Goal: Task Accomplishment & Management: Complete application form

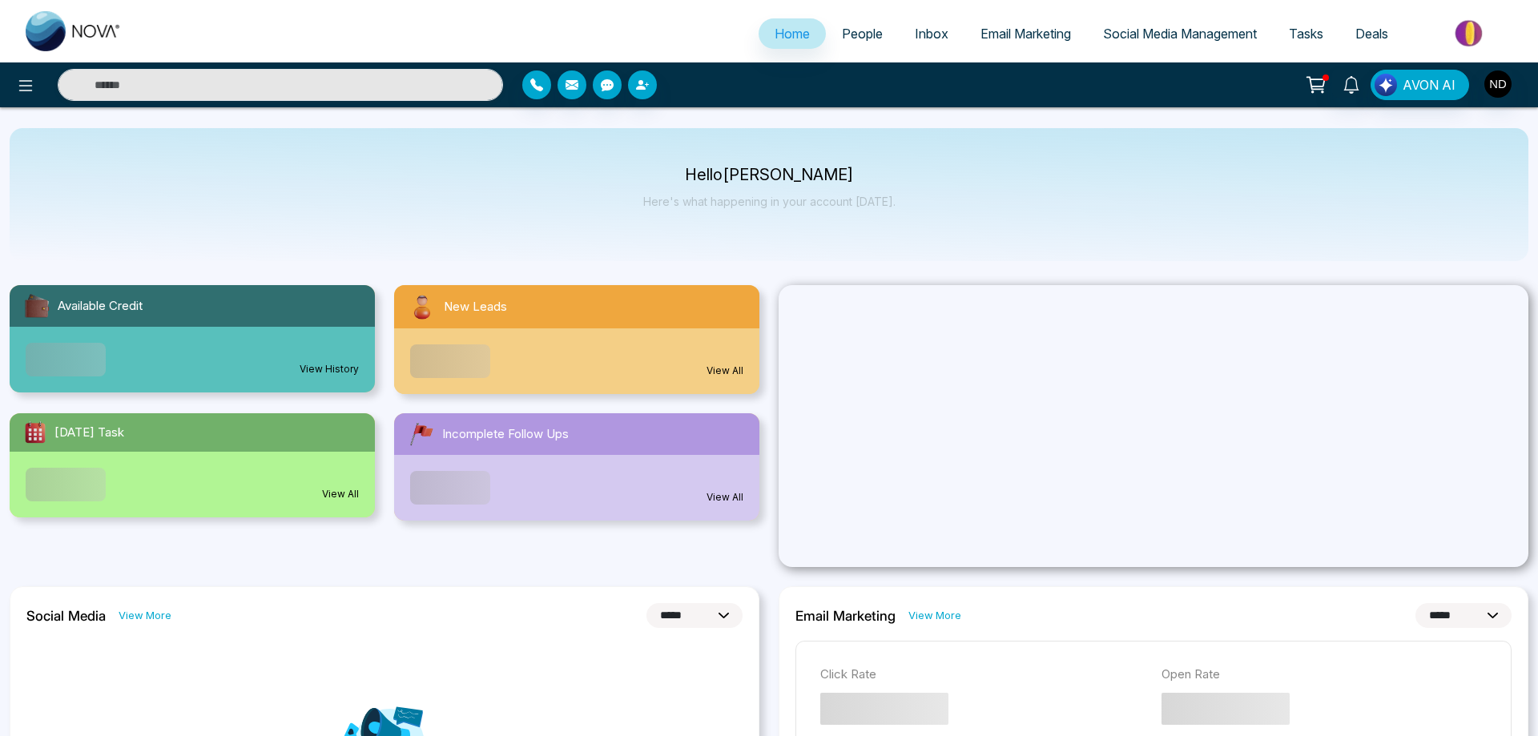
select select "*"
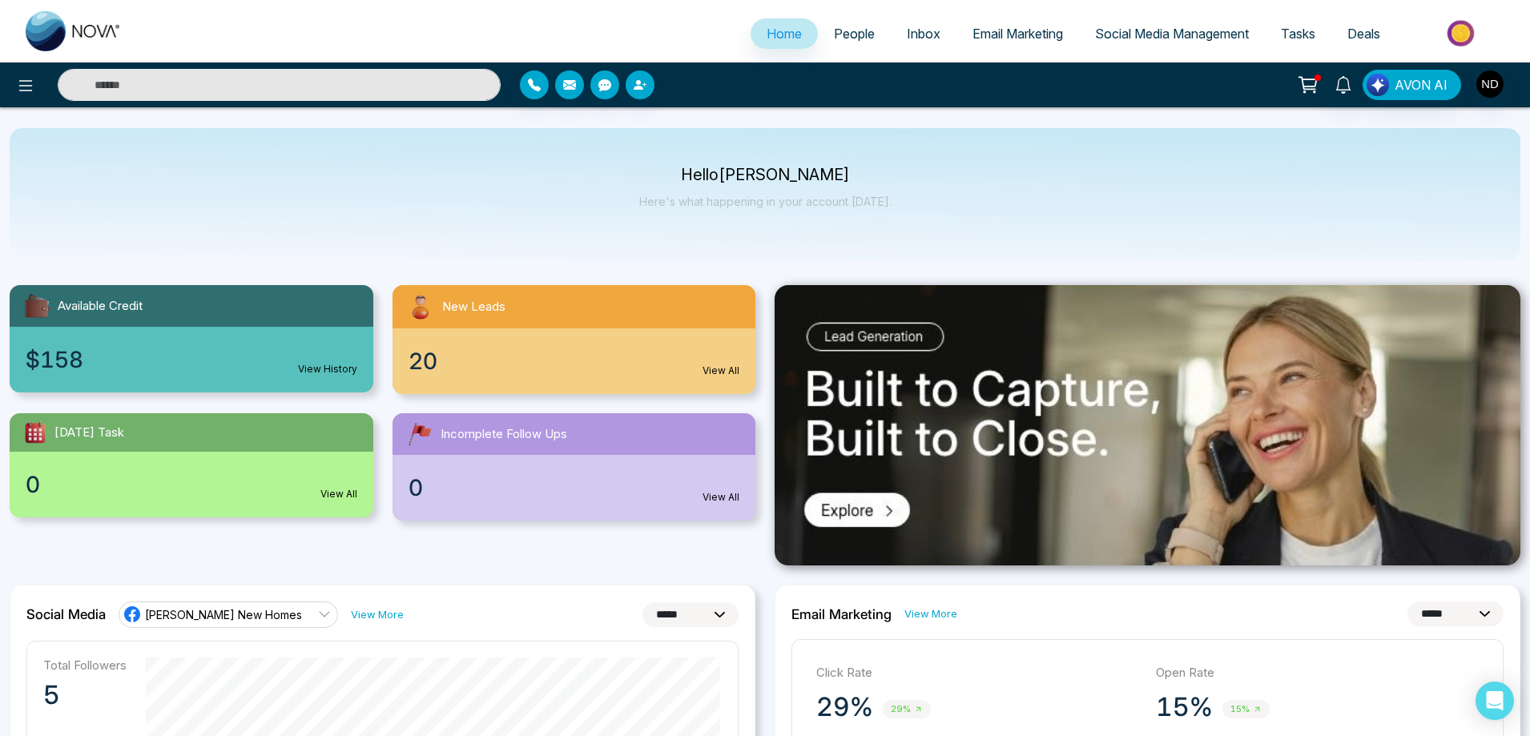
click at [443, 82] on input "text" at bounding box center [279, 85] width 443 height 32
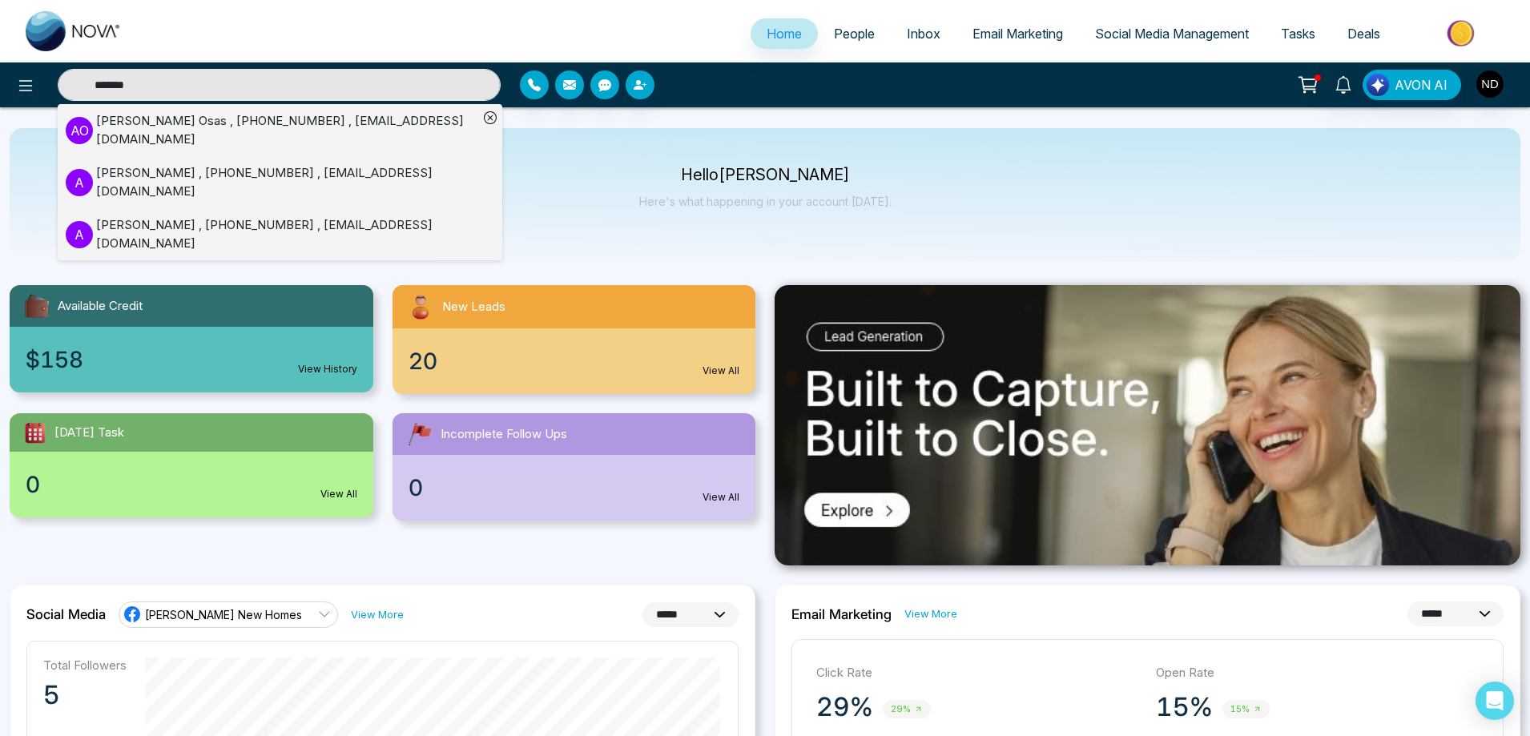
type input "*******"
click at [156, 113] on div "[PERSON_NAME] , [PHONE_NUMBER] , [EMAIL_ADDRESS][DOMAIN_NAME]" at bounding box center [287, 130] width 382 height 36
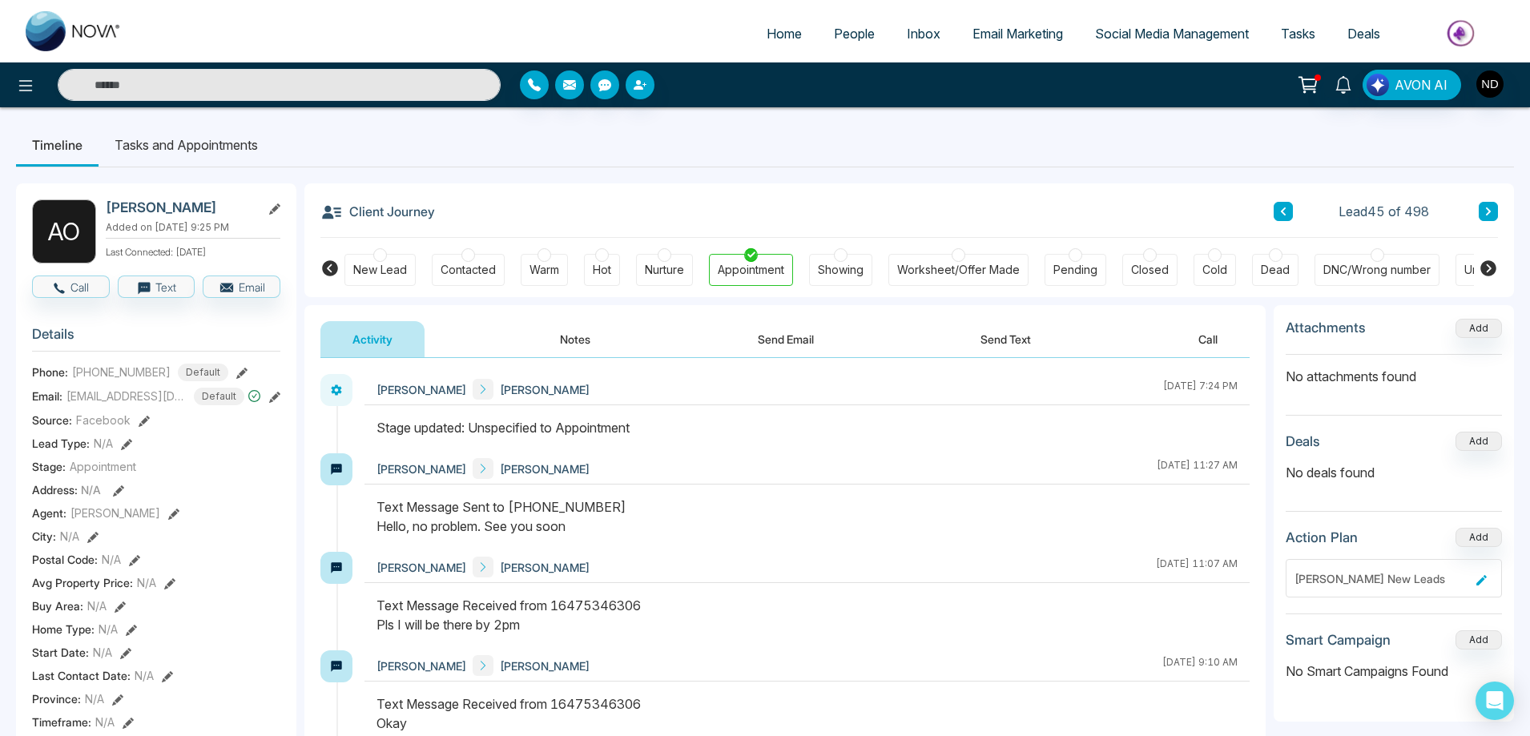
click at [213, 147] on li "Tasks and Appointments" at bounding box center [186, 144] width 175 height 43
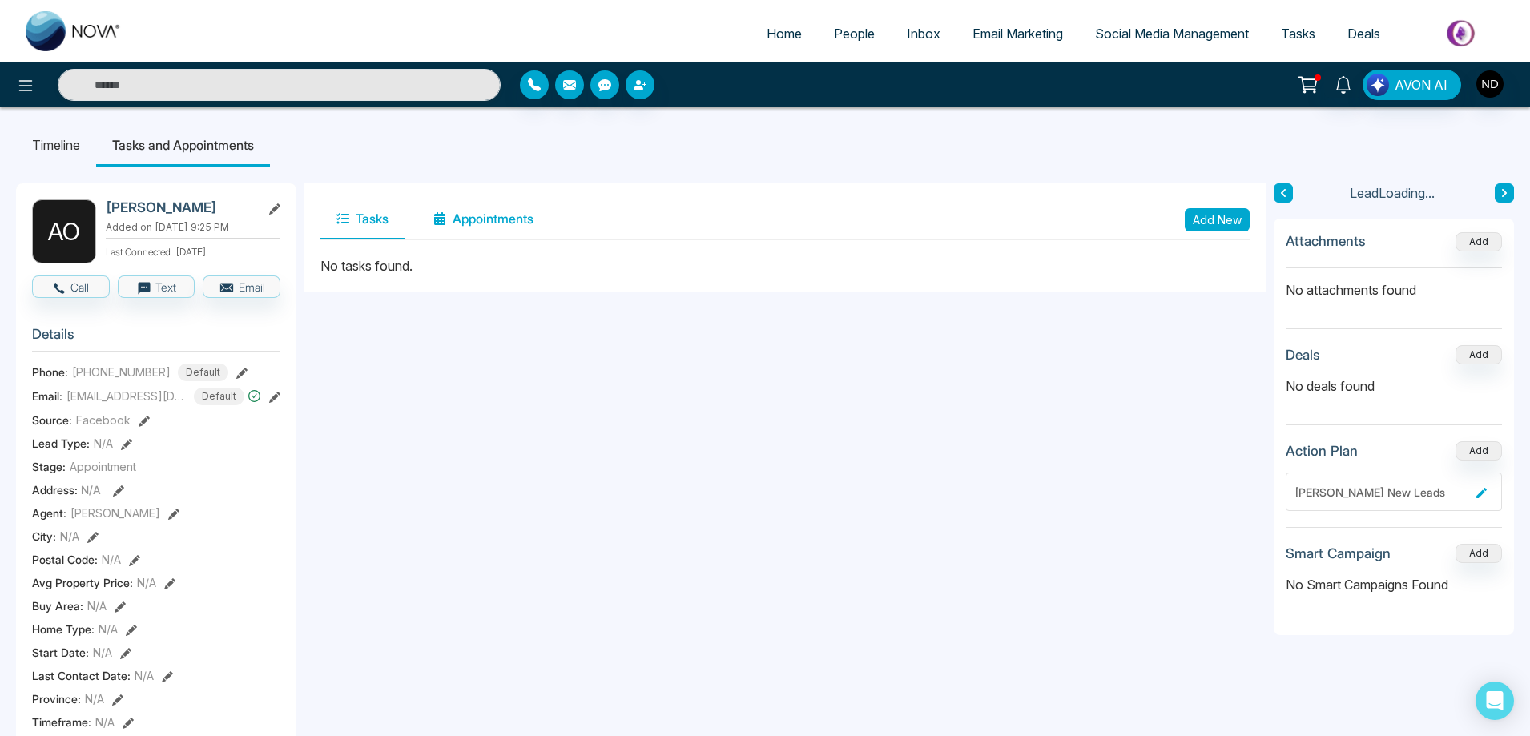
click at [479, 215] on button "Appointments" at bounding box center [483, 219] width 132 height 40
click at [1221, 218] on button "Add New" at bounding box center [1216, 219] width 65 height 23
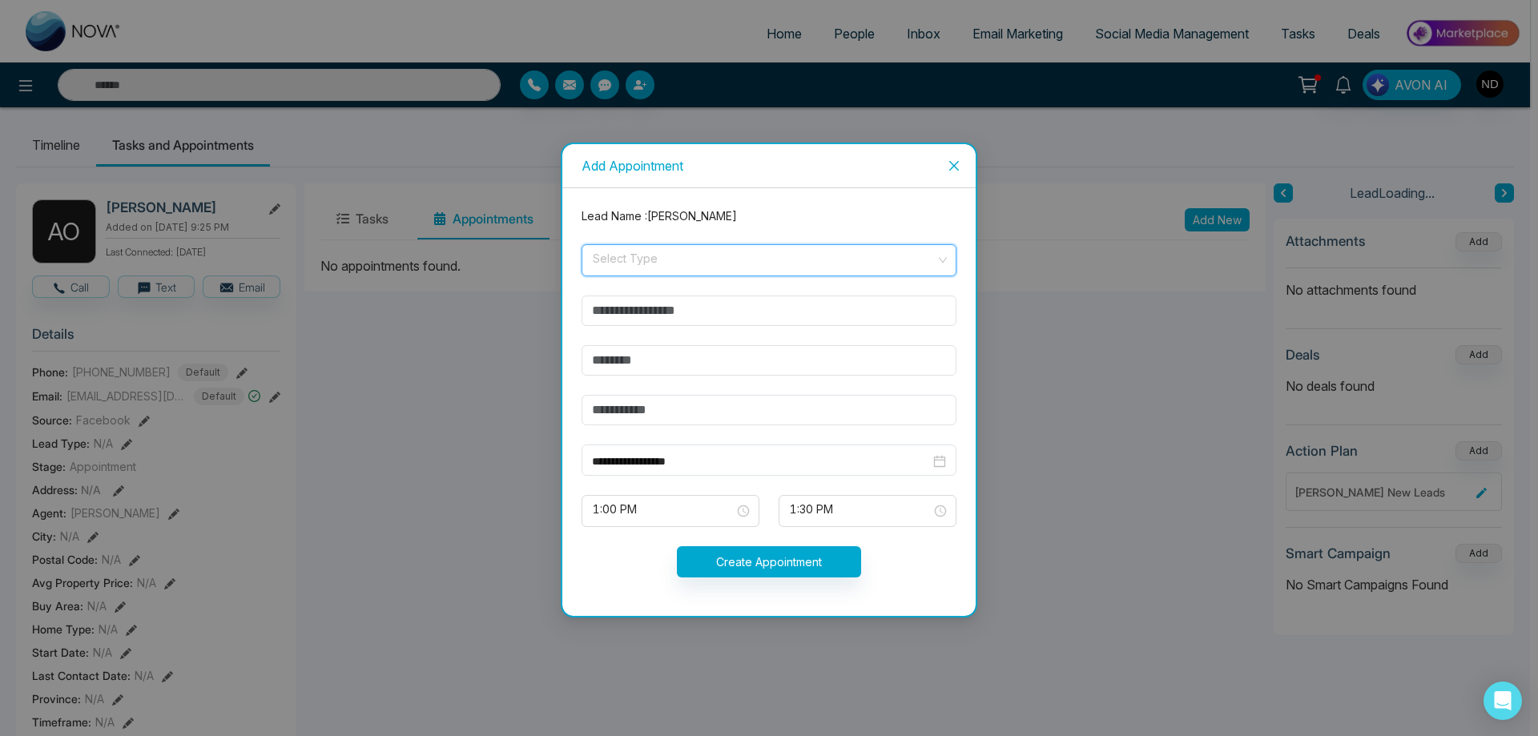
click at [668, 263] on input "search" at bounding box center [763, 257] width 344 height 24
click at [645, 290] on div "In-Person" at bounding box center [769, 296] width 356 height 18
click at [724, 308] on input "text" at bounding box center [768, 311] width 375 height 30
type input "**********"
click at [634, 361] on input "text" at bounding box center [768, 360] width 375 height 30
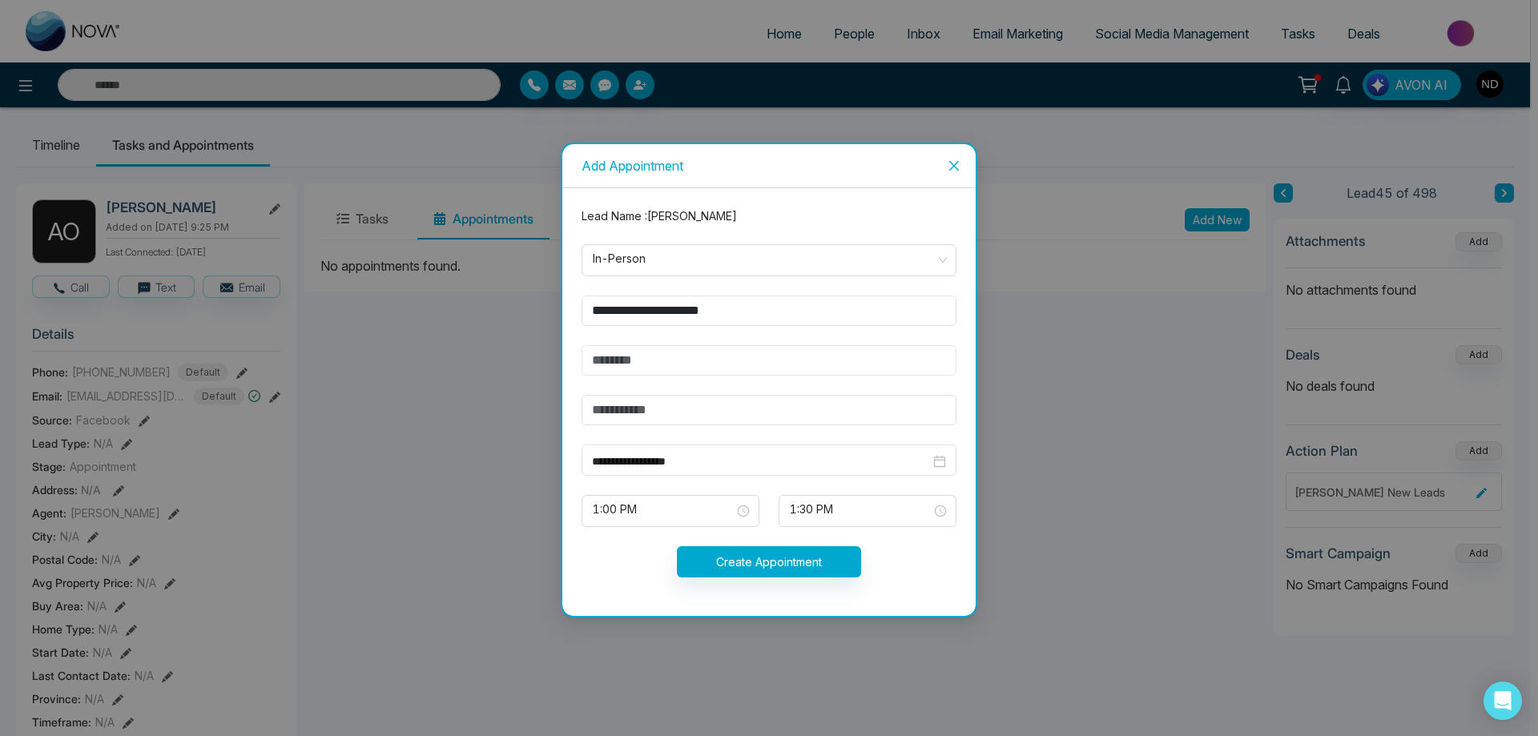
type input "**********"
click at [654, 405] on input "text" at bounding box center [768, 410] width 375 height 30
drag, startPoint x: 758, startPoint y: 316, endPoint x: 479, endPoint y: 316, distance: 278.7
click at [479, 316] on div "**********" at bounding box center [769, 368] width 1538 height 736
click at [732, 415] on input "text" at bounding box center [768, 410] width 375 height 30
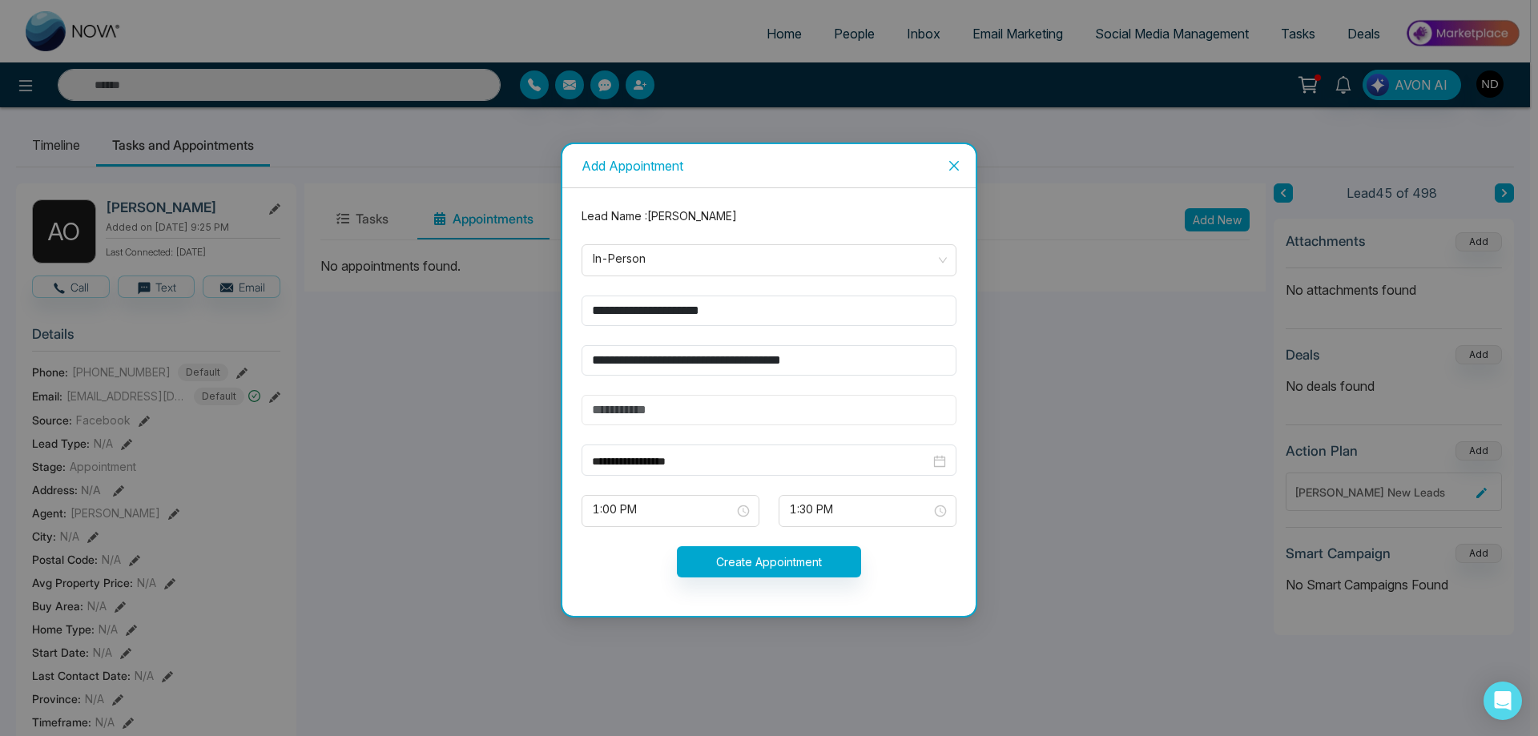
paste input "**********"
type input "**********"
click at [945, 464] on div "**********" at bounding box center [769, 461] width 354 height 18
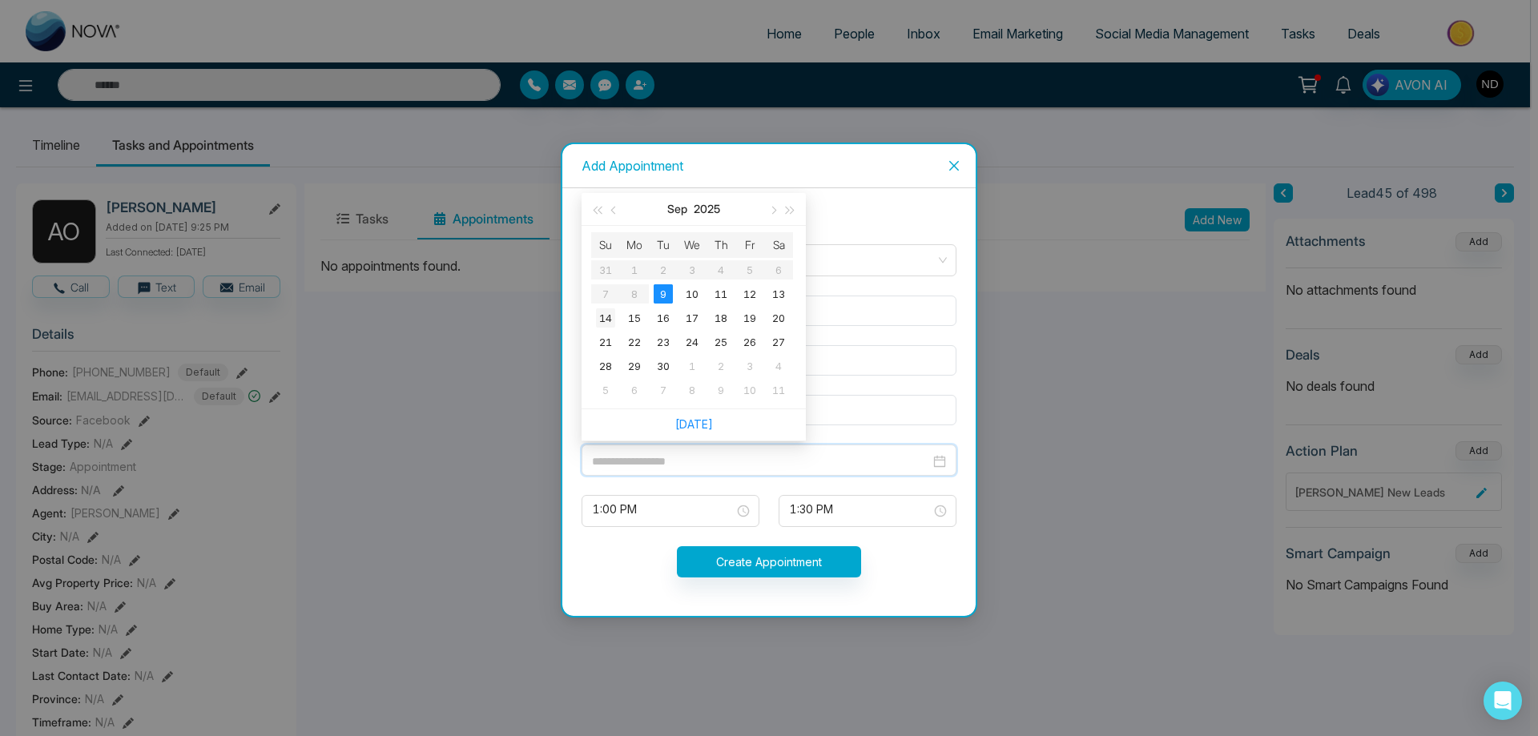
type input "**********"
click at [608, 320] on div "14" at bounding box center [605, 317] width 19 height 19
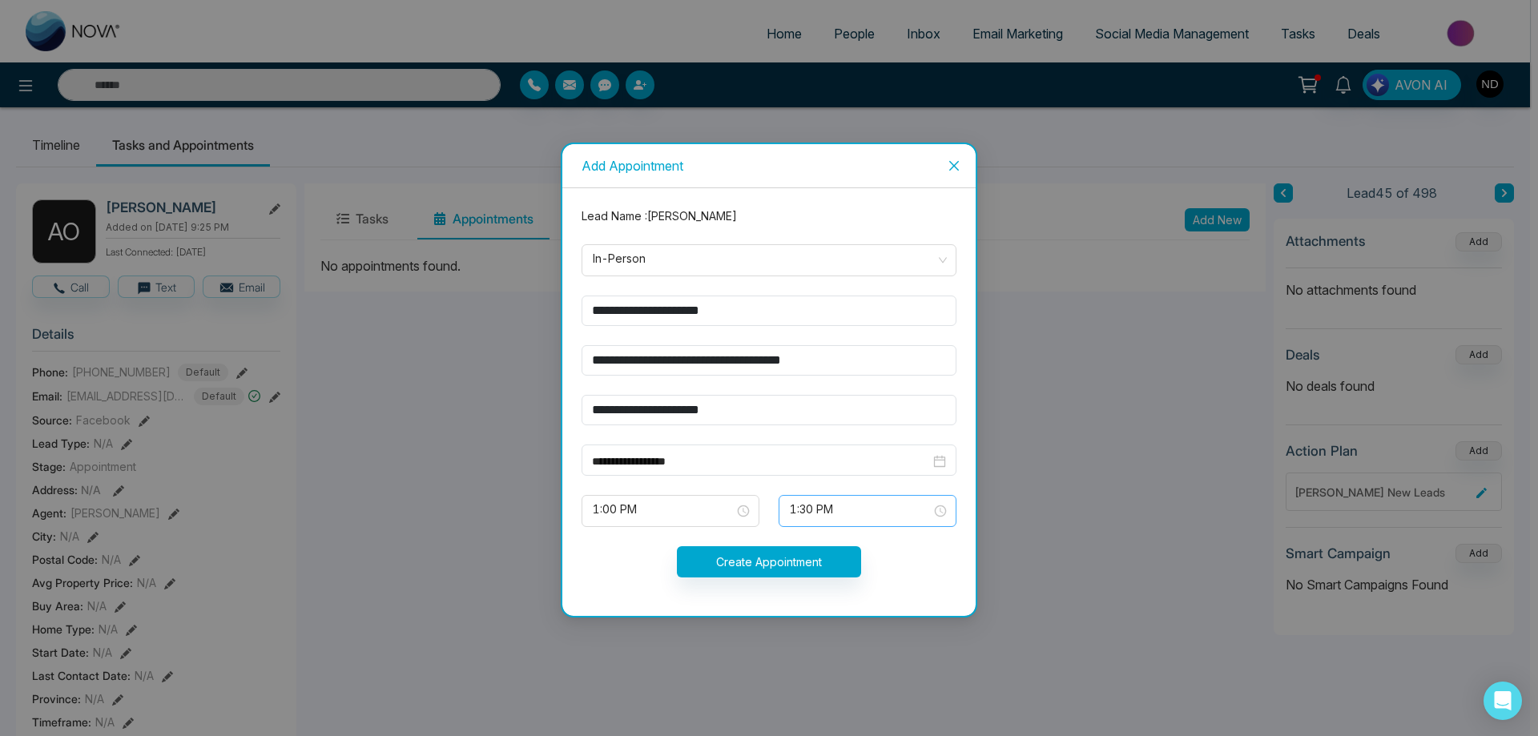
click at [936, 514] on span "1:30 PM" at bounding box center [867, 510] width 155 height 27
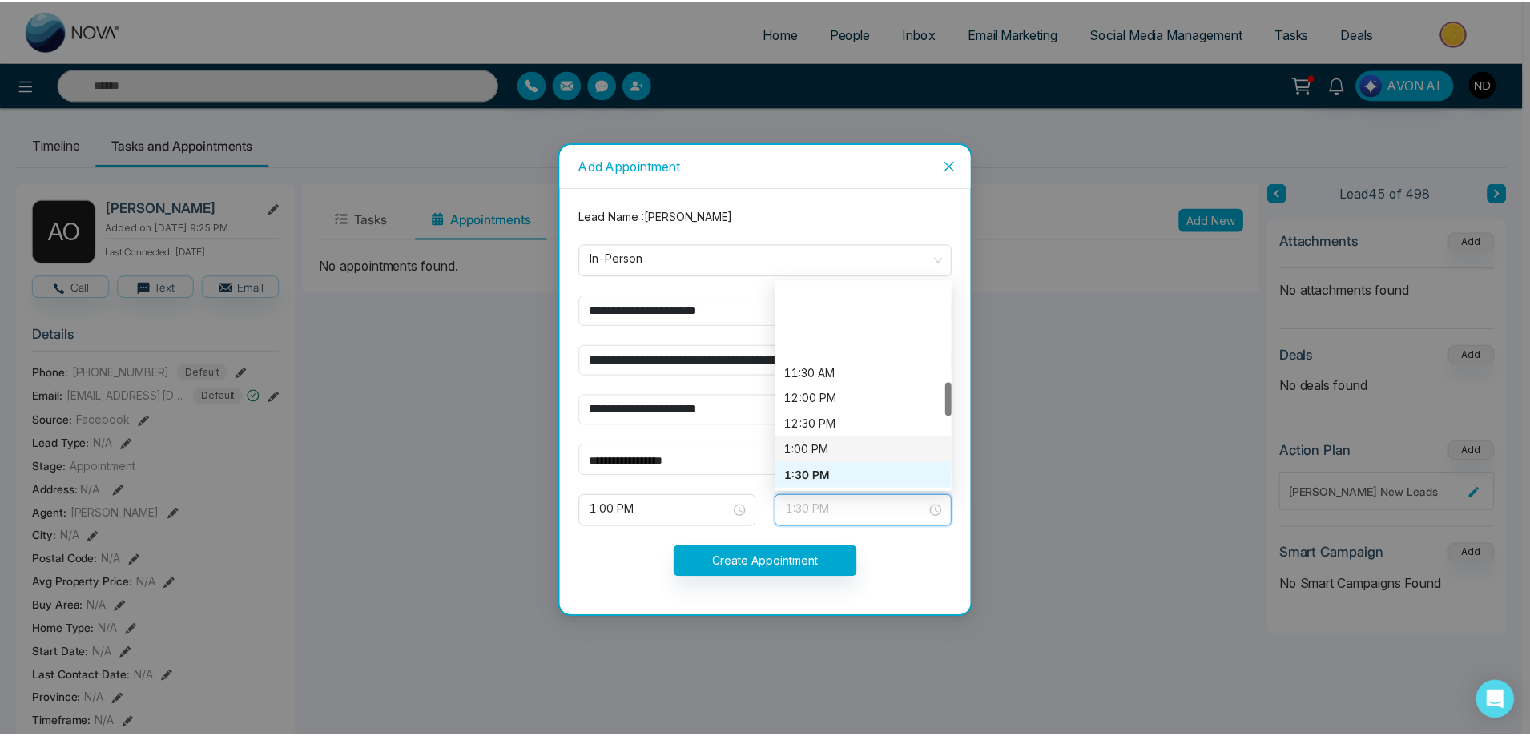
scroll to position [593, 0]
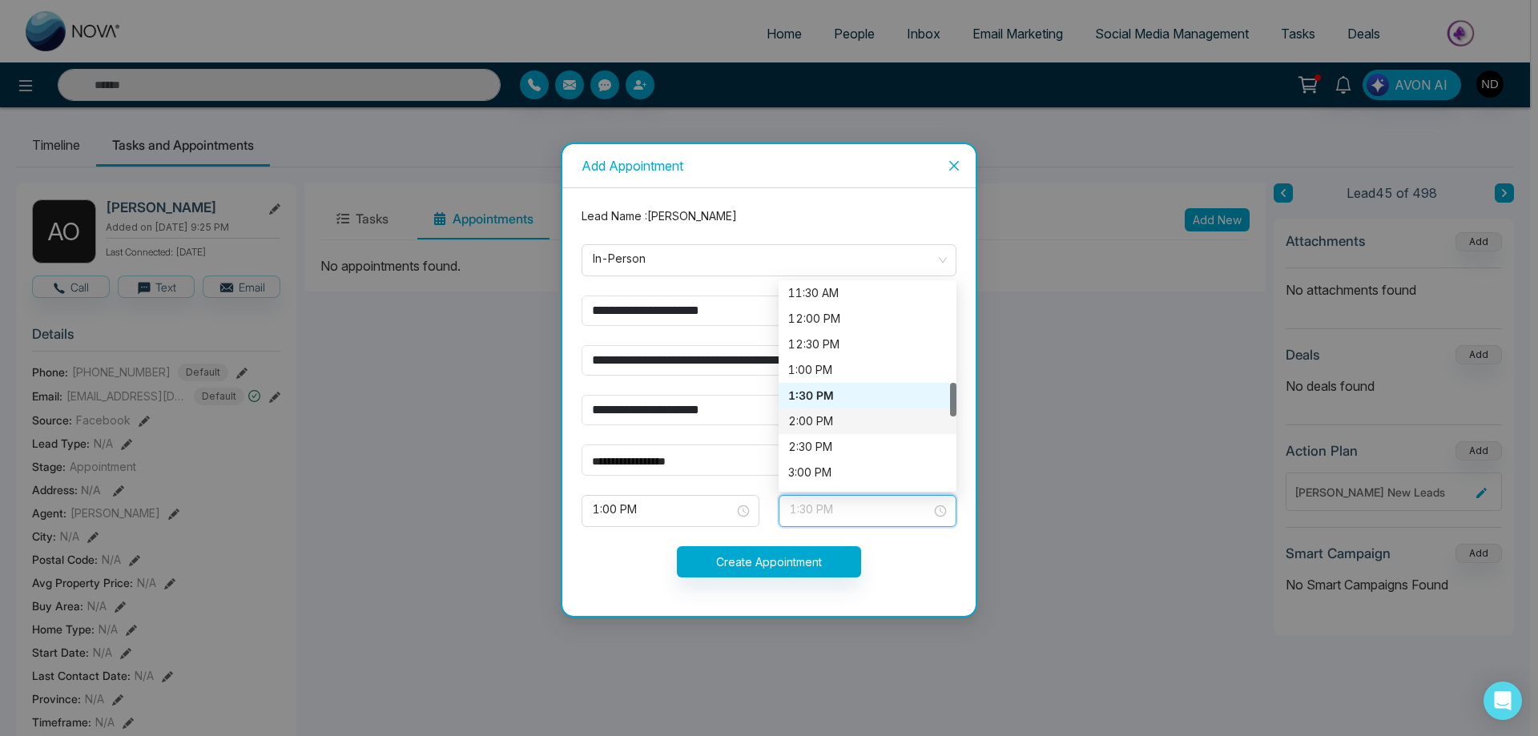
click at [821, 423] on div "2:00 PM" at bounding box center [867, 421] width 159 height 18
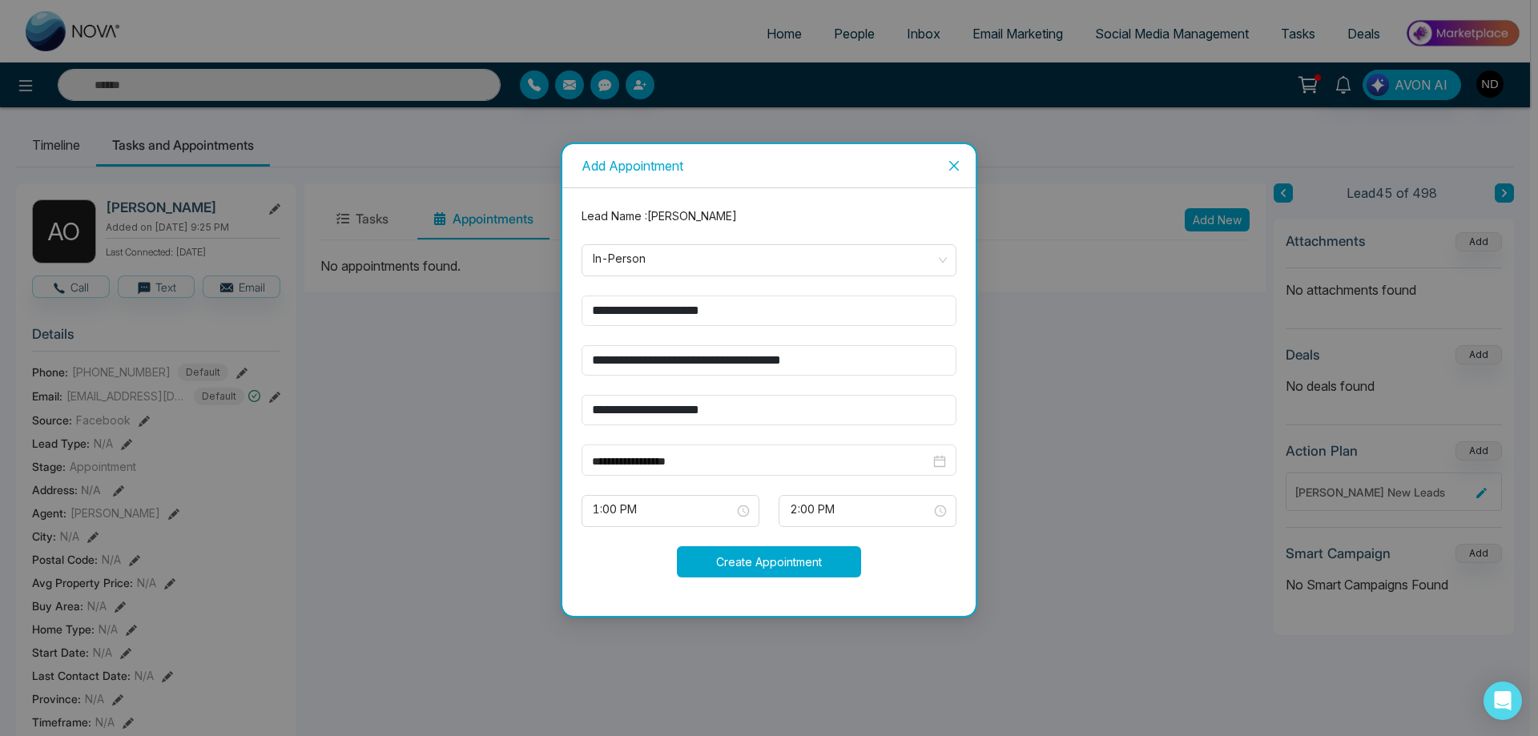
click at [758, 563] on button "Create Appointment" at bounding box center [769, 561] width 184 height 31
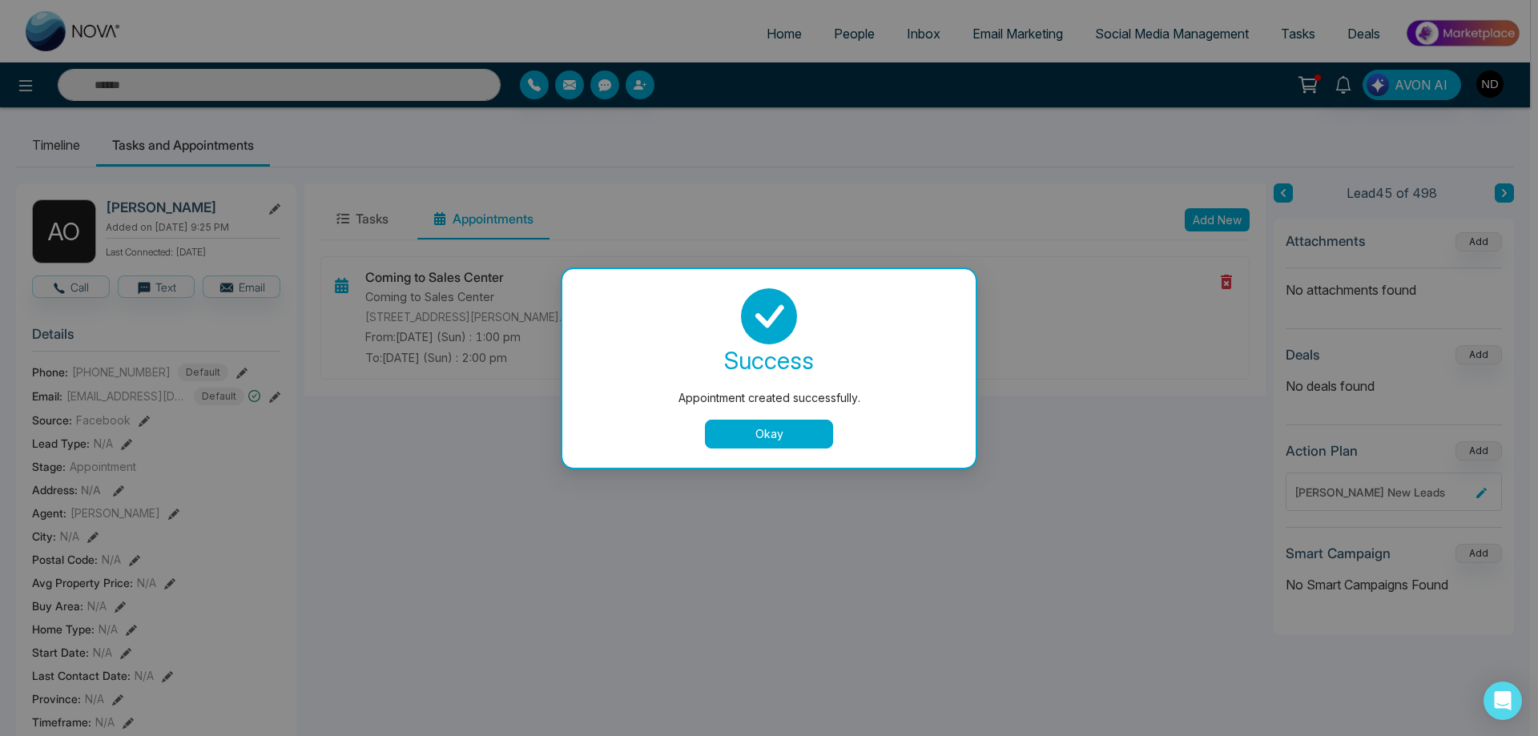
click at [761, 431] on button "Okay" at bounding box center [769, 434] width 128 height 29
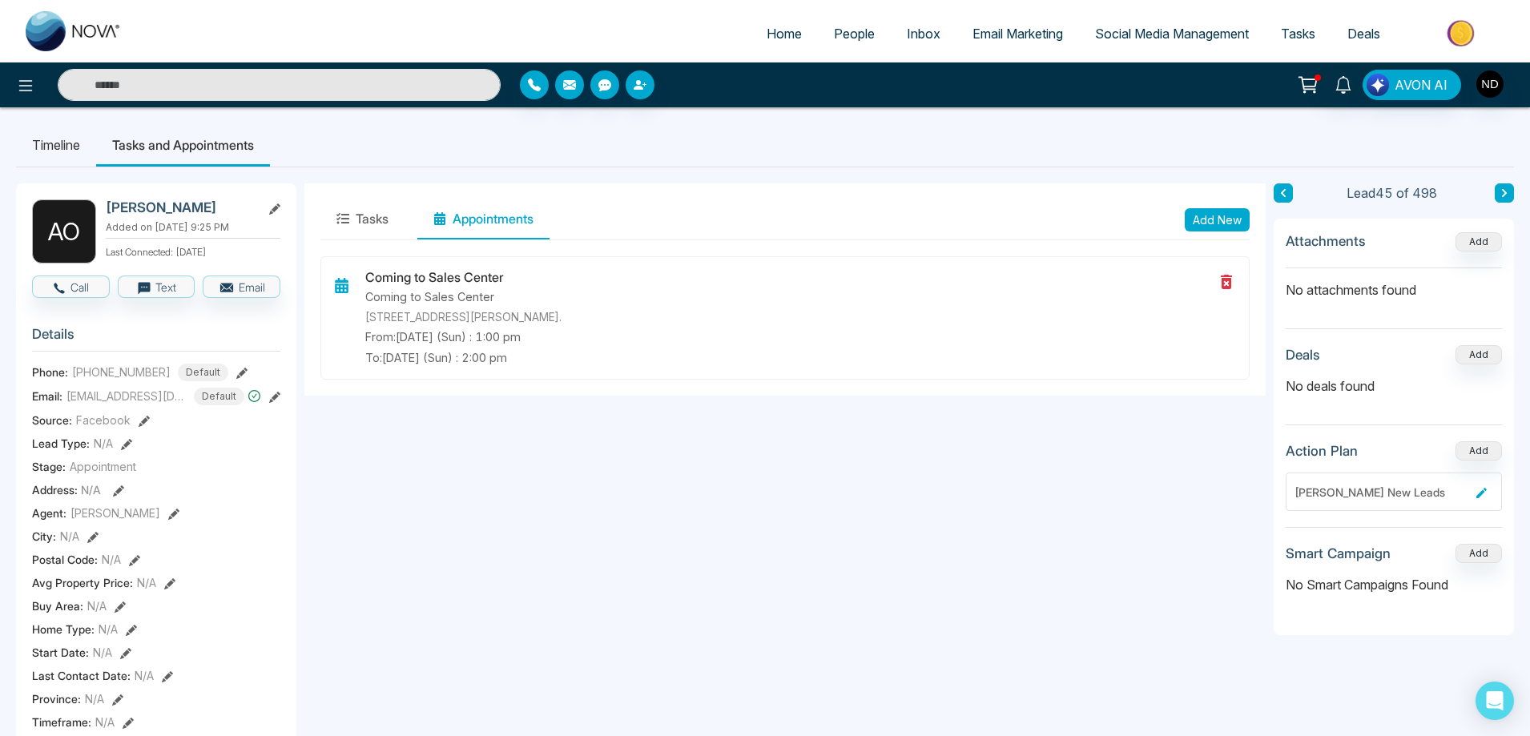
click at [367, 221] on button "Tasks" at bounding box center [362, 219] width 84 height 40
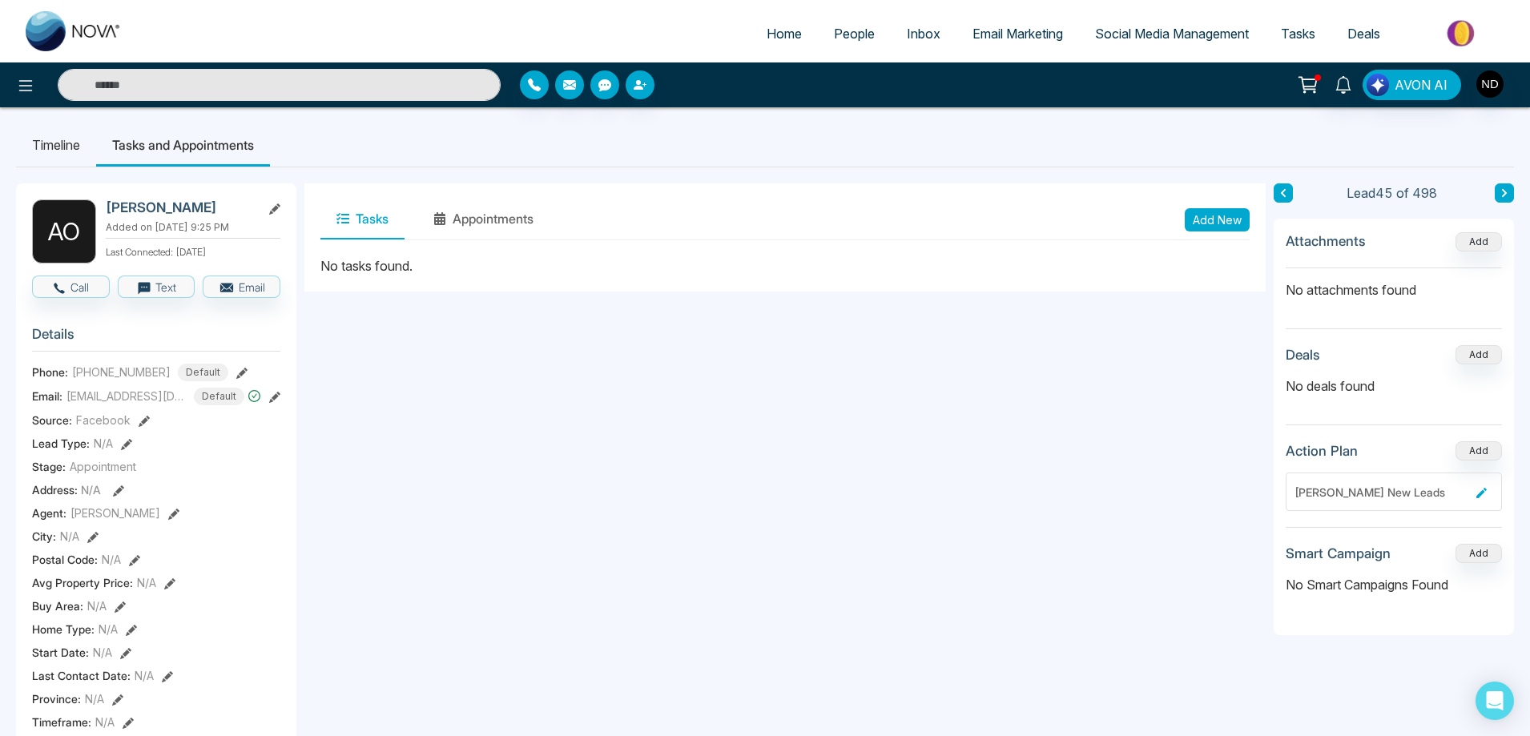
click at [1216, 221] on button "Add New" at bounding box center [1216, 219] width 65 height 23
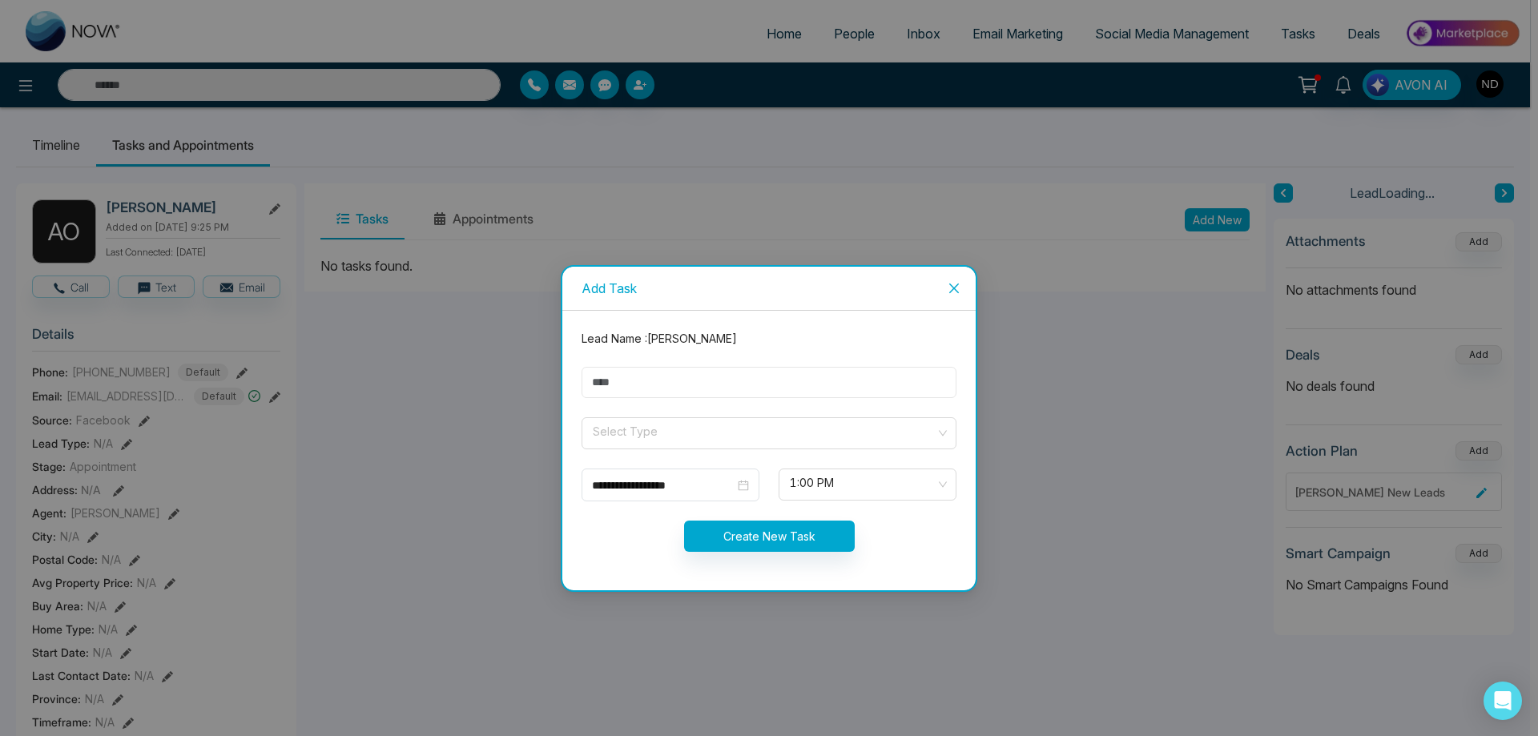
click at [645, 389] on input "text" at bounding box center [768, 382] width 375 height 31
type input "**********"
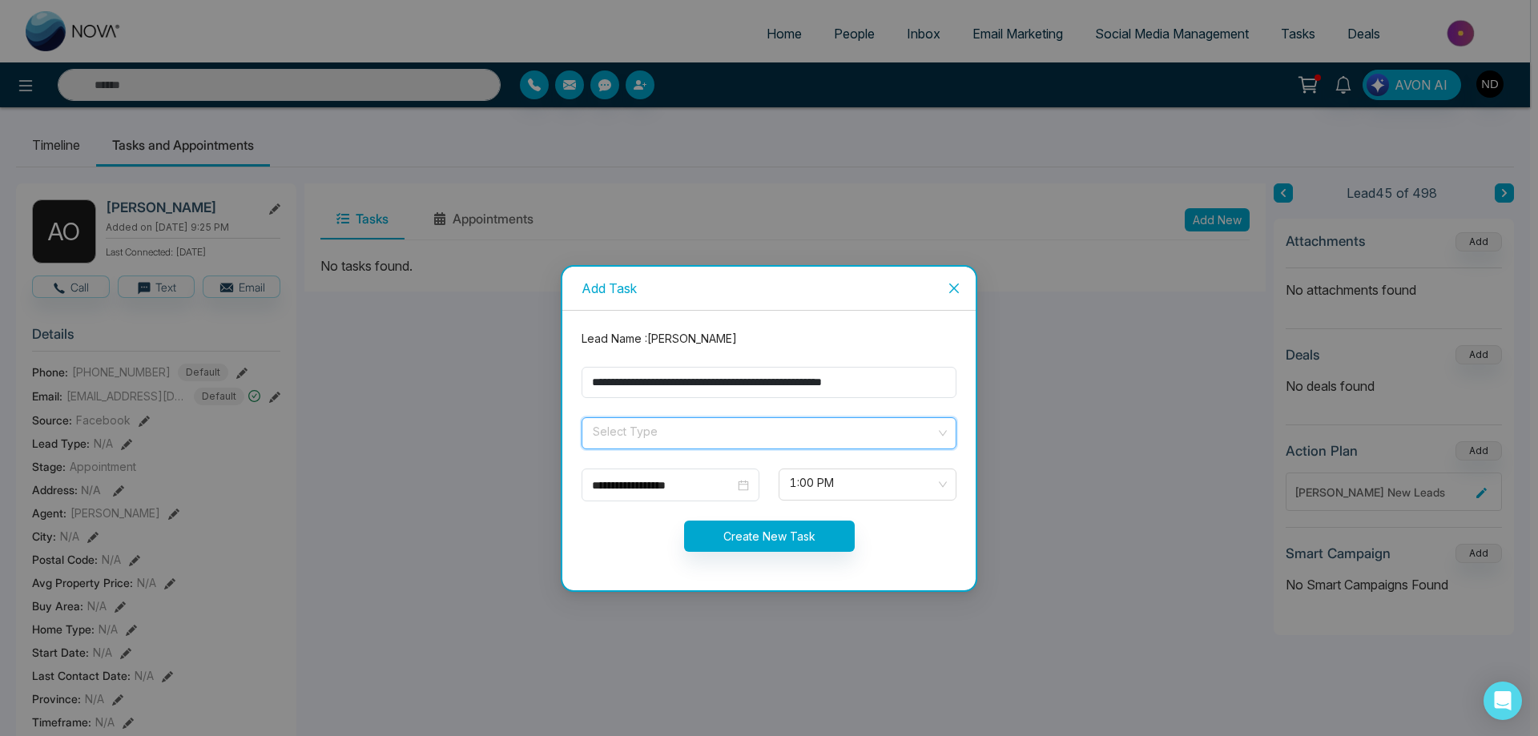
click at [640, 427] on input "search" at bounding box center [763, 430] width 344 height 24
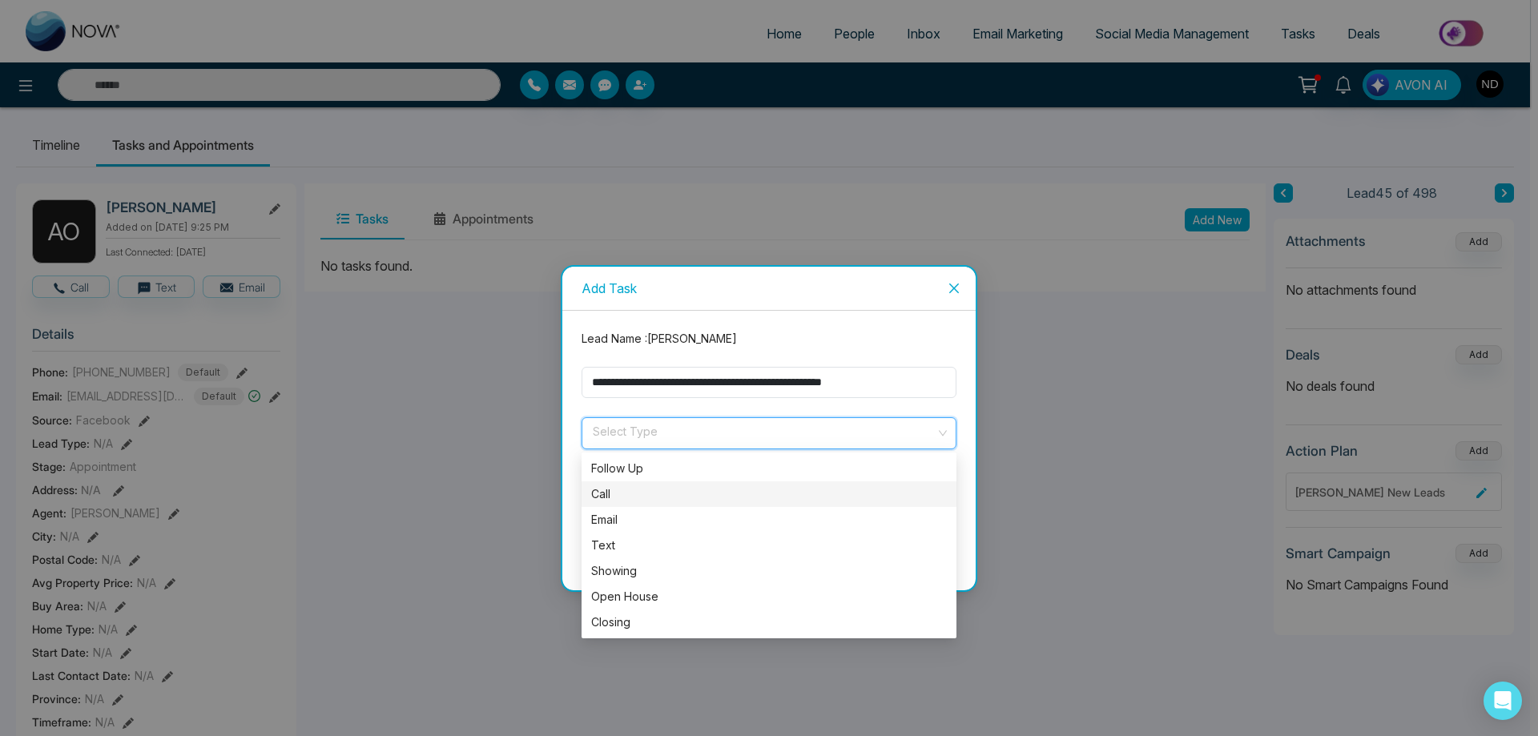
click at [609, 502] on div "Call" at bounding box center [769, 494] width 356 height 18
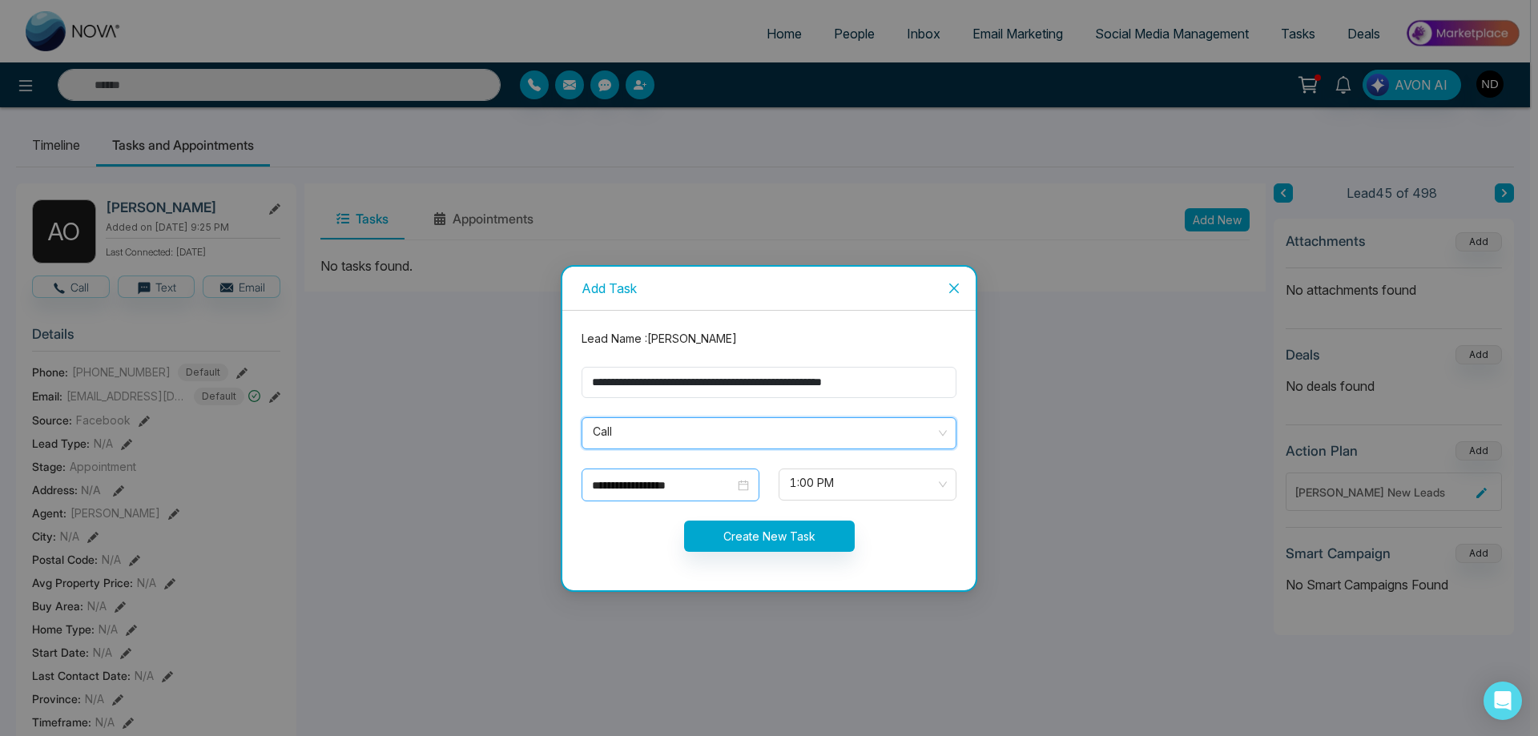
click at [748, 490] on div "**********" at bounding box center [670, 485] width 157 height 18
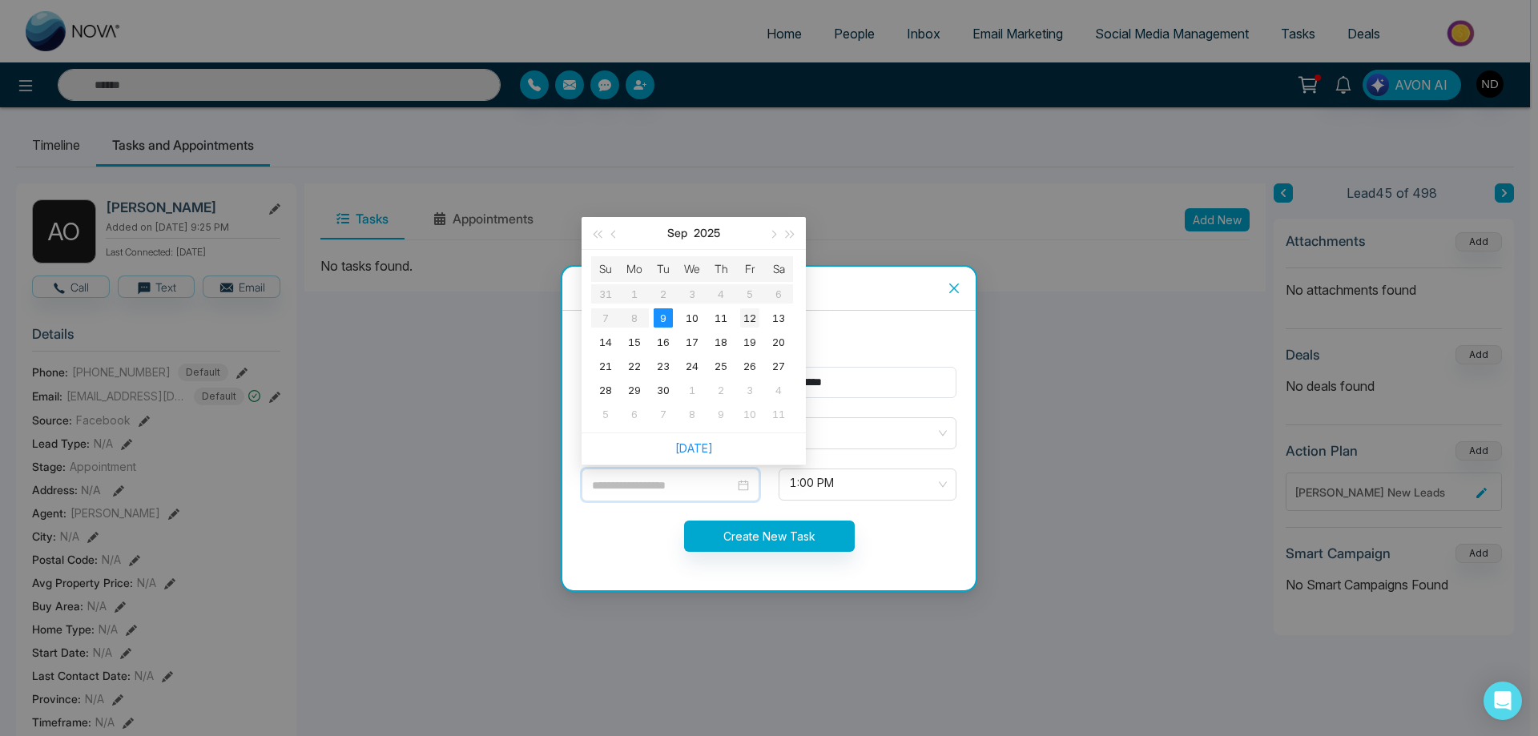
type input "**********"
click at [746, 320] on div "12" at bounding box center [749, 317] width 19 height 19
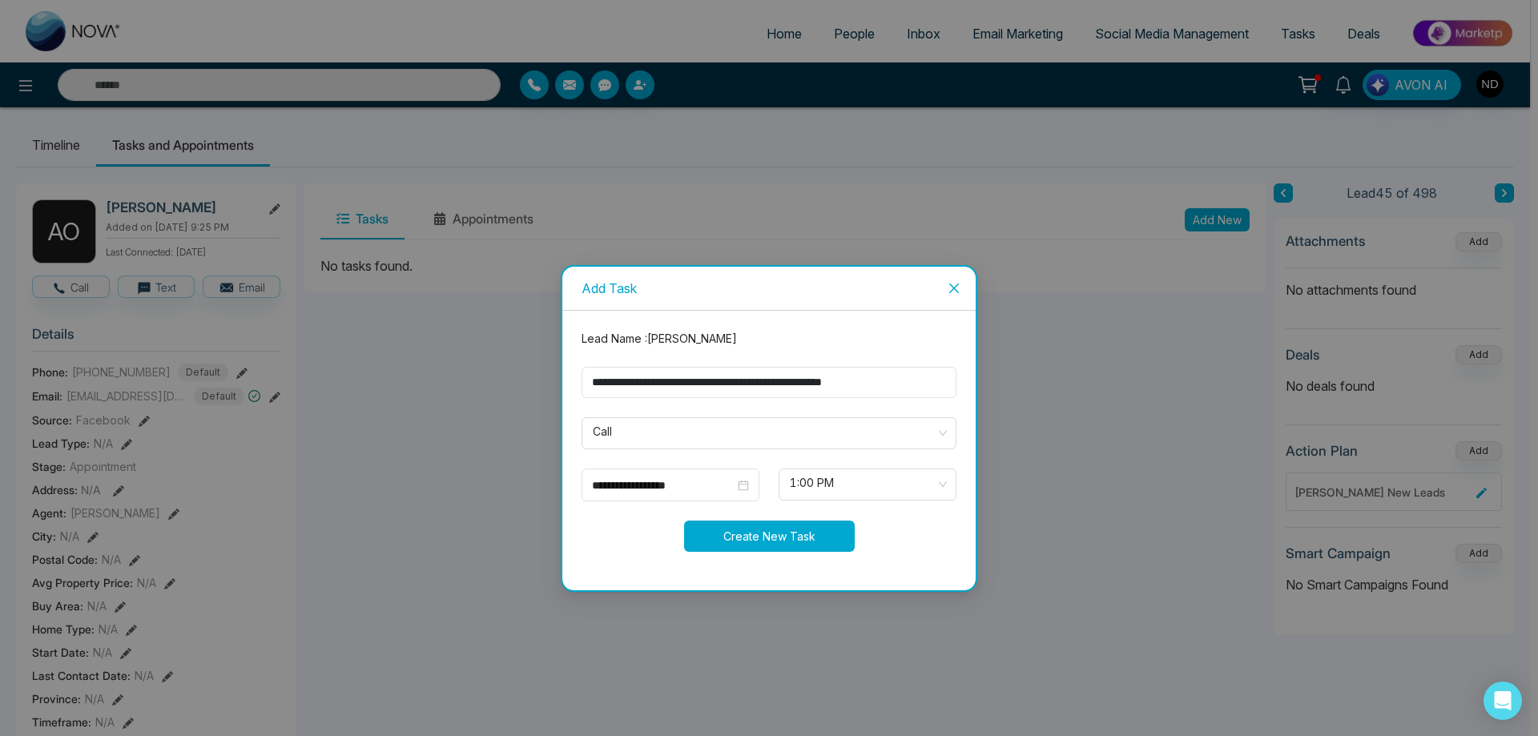
click at [776, 531] on button "Create New Task" at bounding box center [769, 536] width 171 height 31
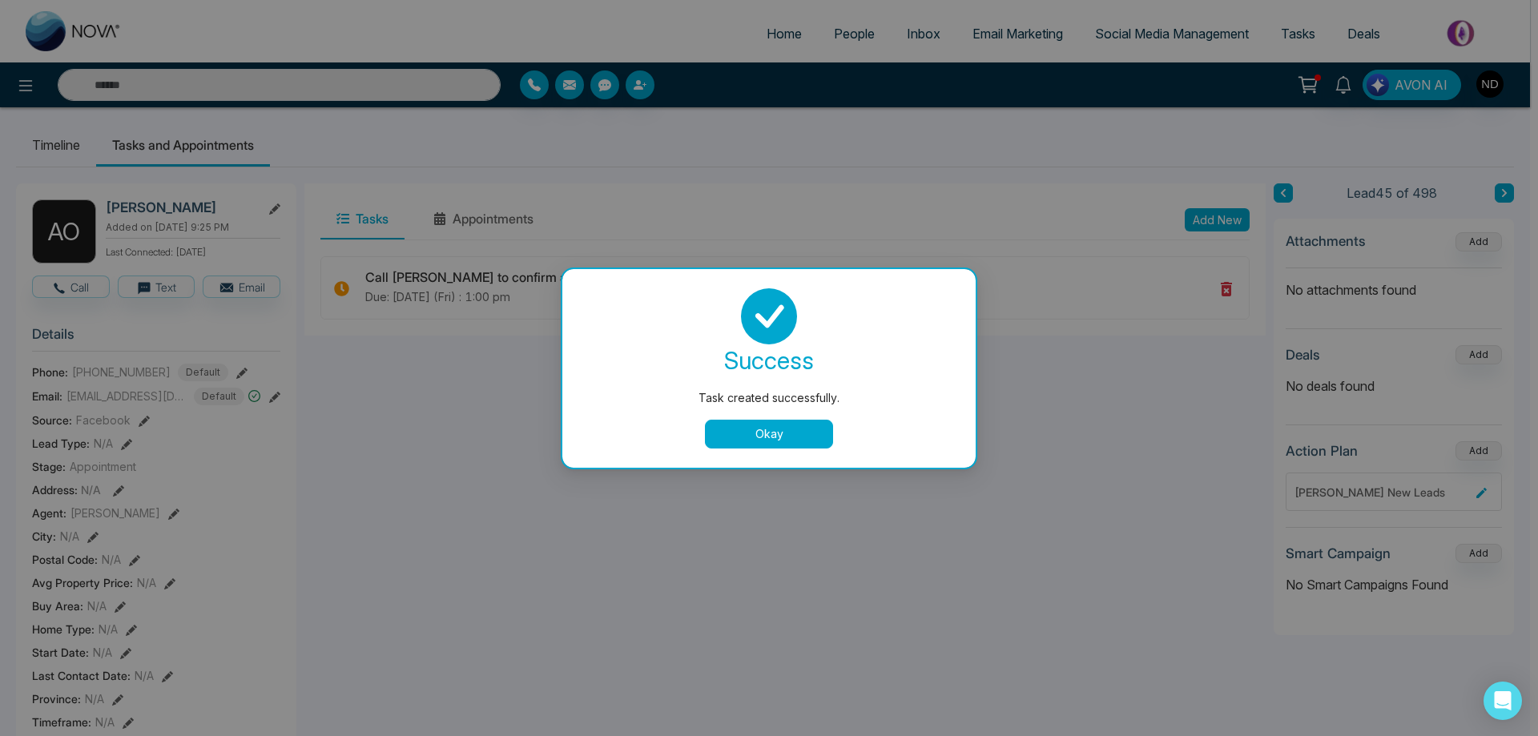
click at [739, 440] on button "Okay" at bounding box center [769, 434] width 128 height 29
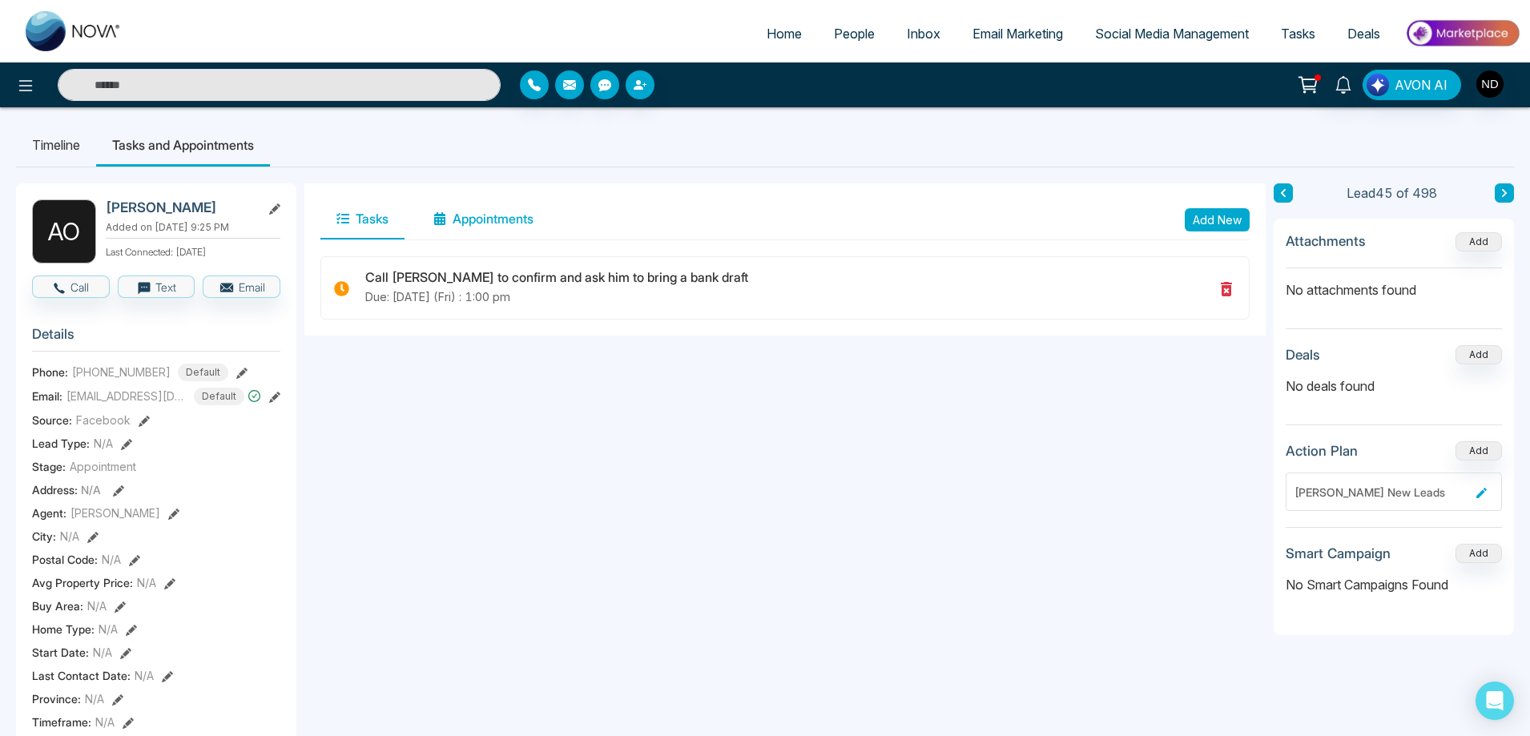
click at [513, 213] on button "Appointments" at bounding box center [483, 219] width 132 height 40
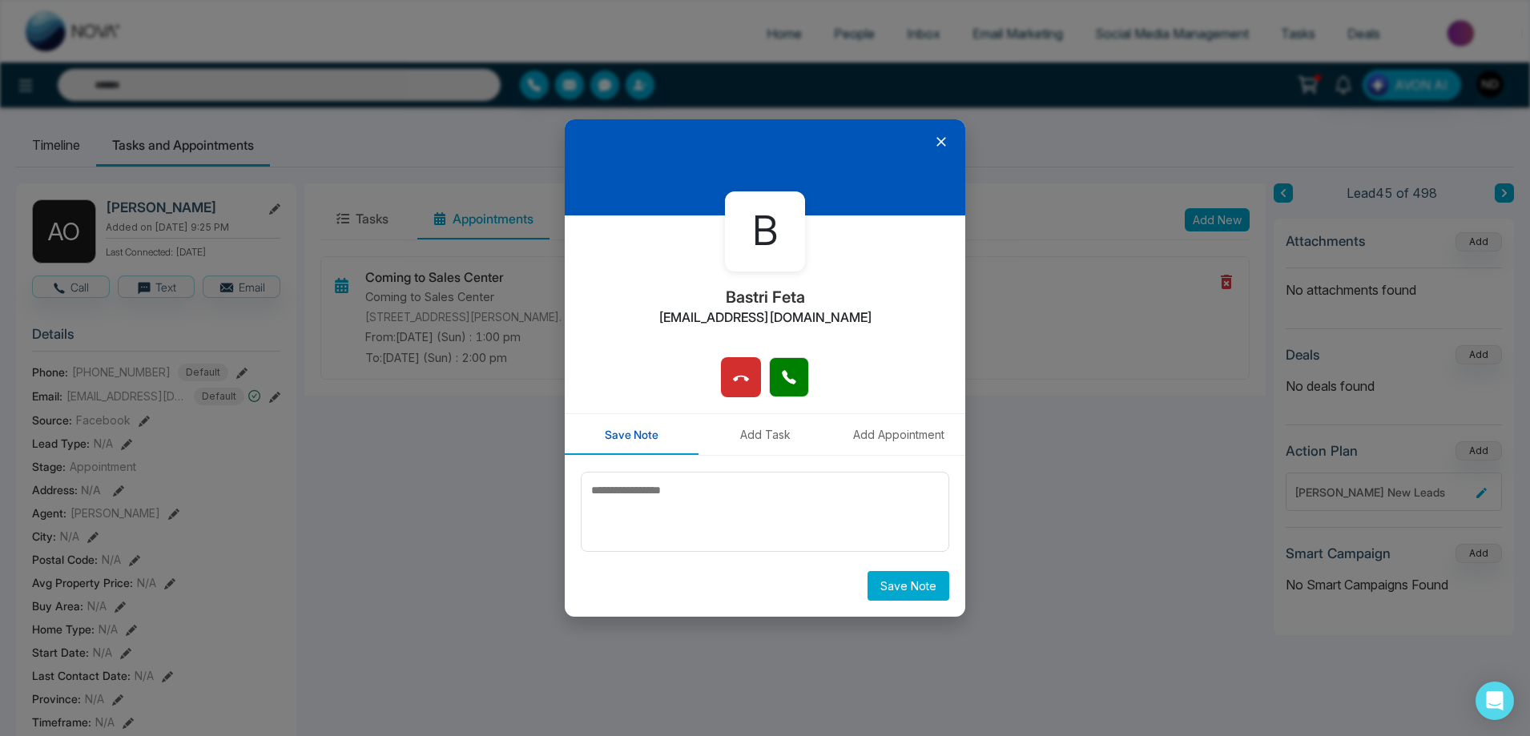
click at [938, 139] on icon at bounding box center [941, 142] width 10 height 10
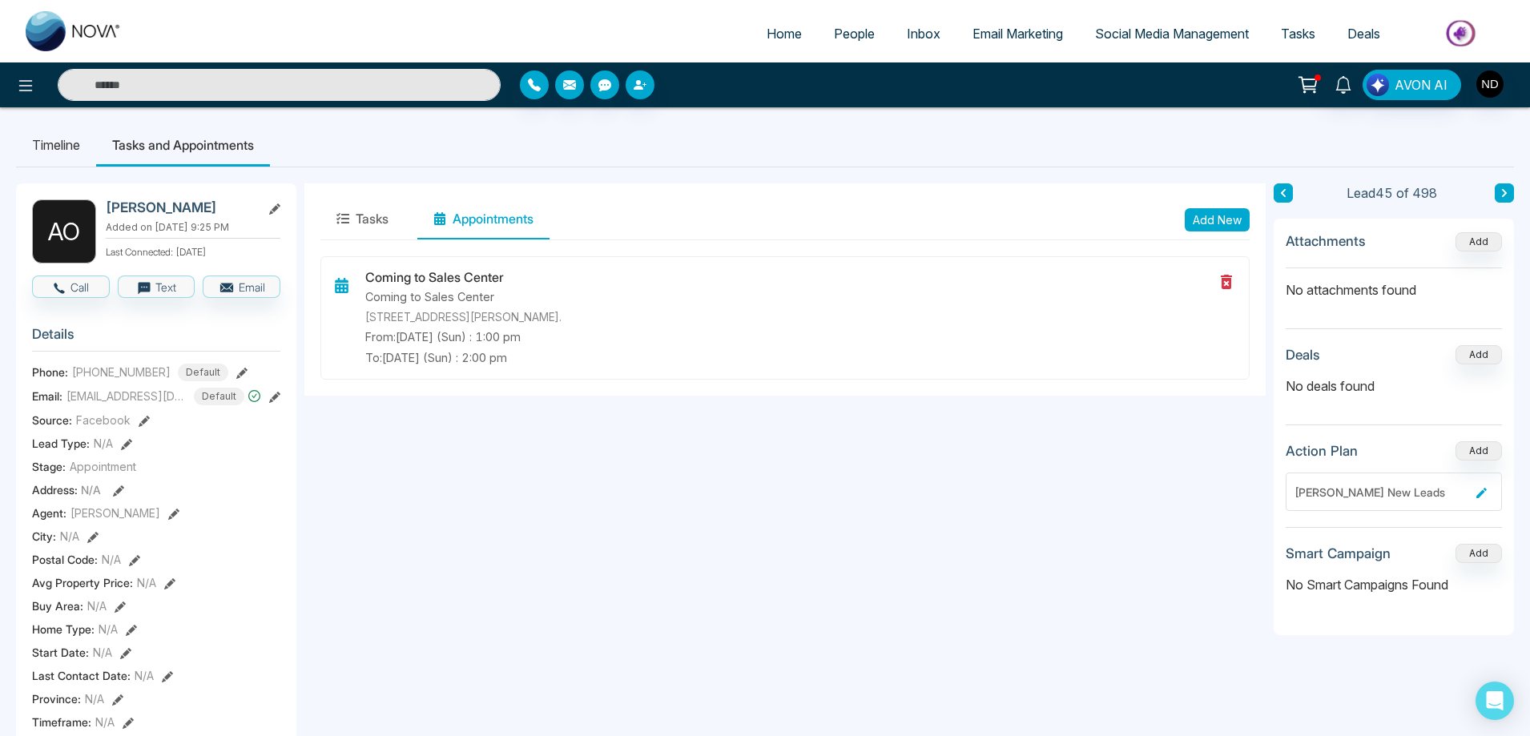
click at [313, 85] on input "text" at bounding box center [279, 85] width 443 height 32
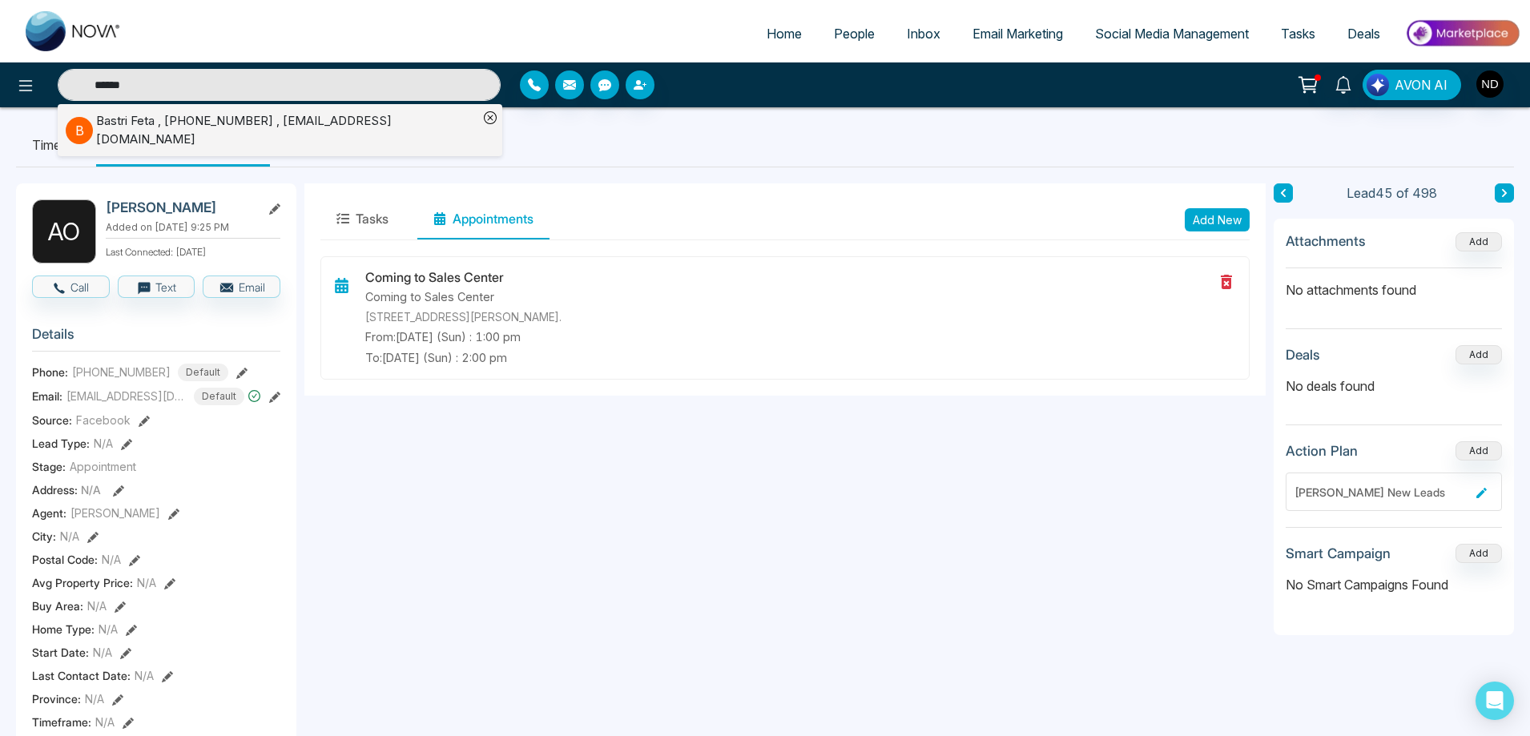
type input "******"
click at [341, 130] on div "[PERSON_NAME] , [PHONE_NUMBER] , [EMAIL_ADDRESS][DOMAIN_NAME]" at bounding box center [287, 130] width 382 height 36
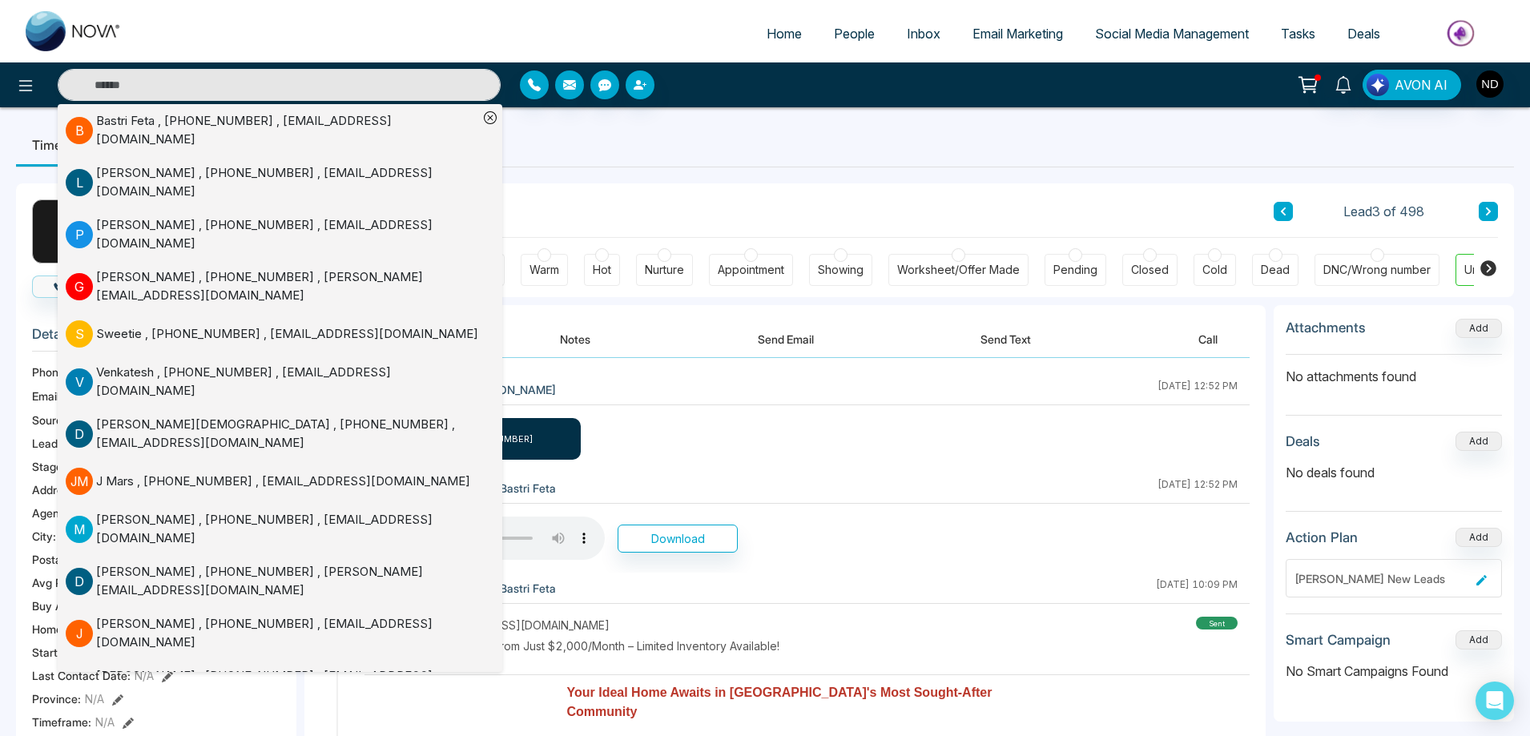
click at [483, 119] on div "B Bastri Feta , [PHONE_NUMBER] , [EMAIL_ADDRESS][DOMAIN_NAME] [PERSON_NAME] , […" at bounding box center [284, 388] width 436 height 568
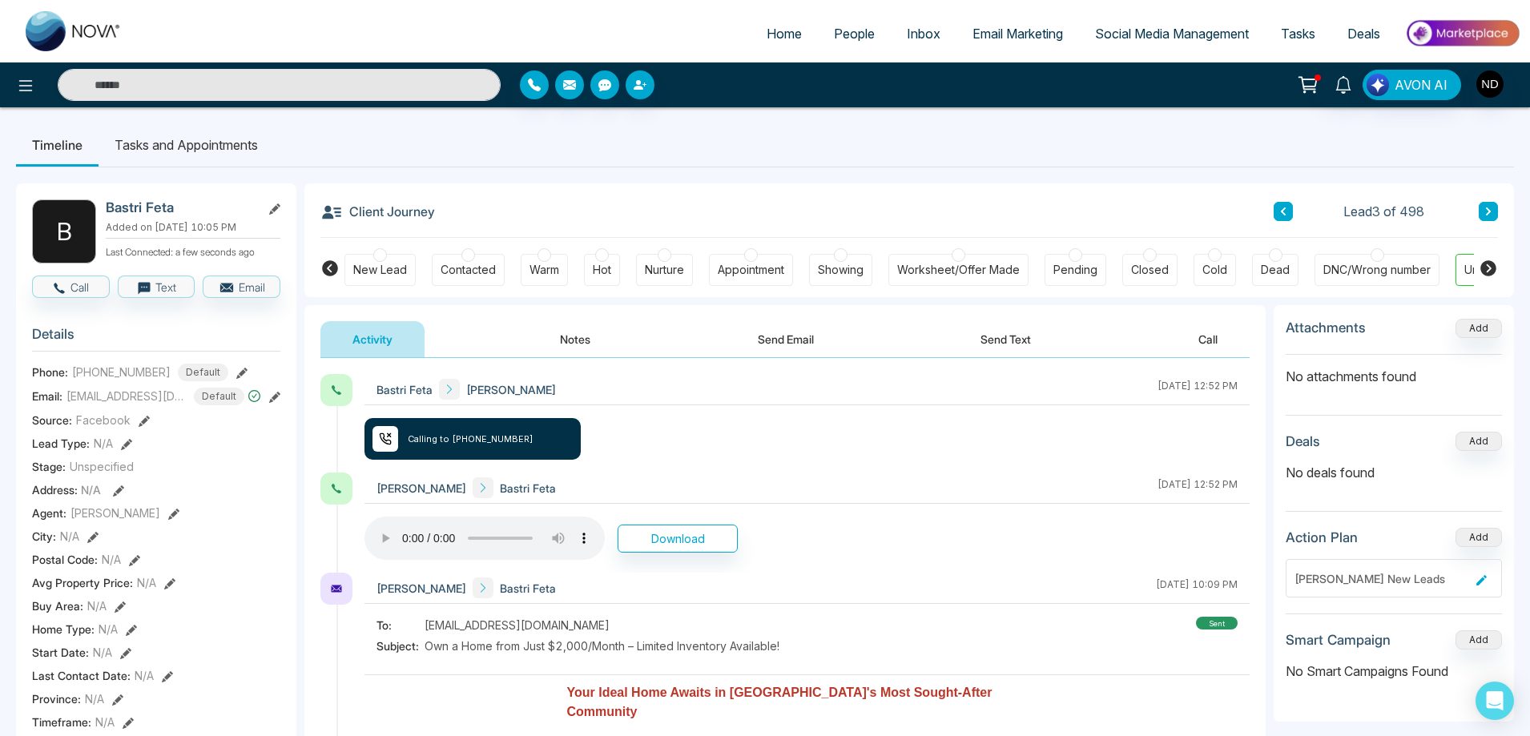
click at [568, 129] on ul "Timeline Tasks and Appointments" at bounding box center [765, 144] width 1498 height 43
click at [1282, 219] on button at bounding box center [1282, 211] width 19 height 19
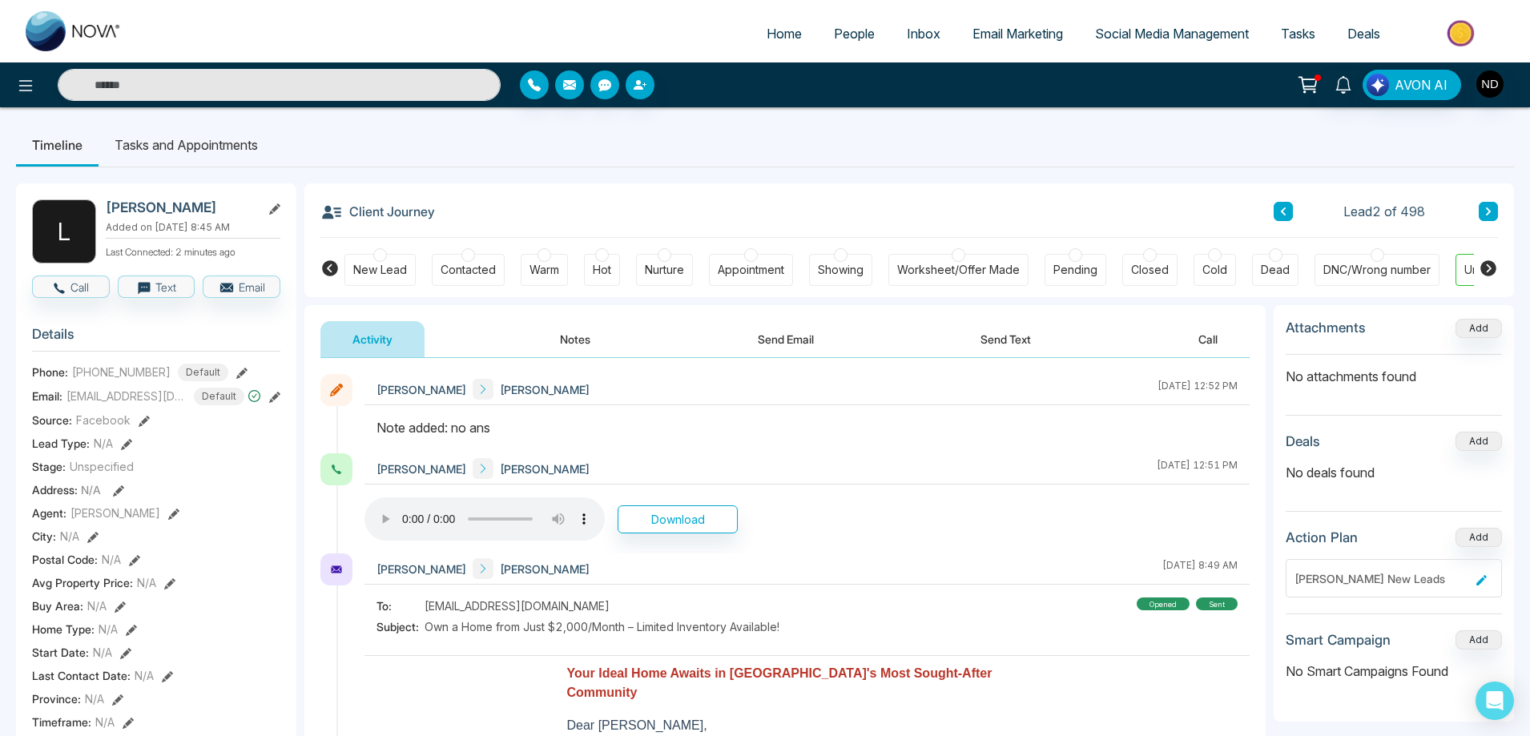
click at [1279, 211] on icon at bounding box center [1283, 212] width 8 height 10
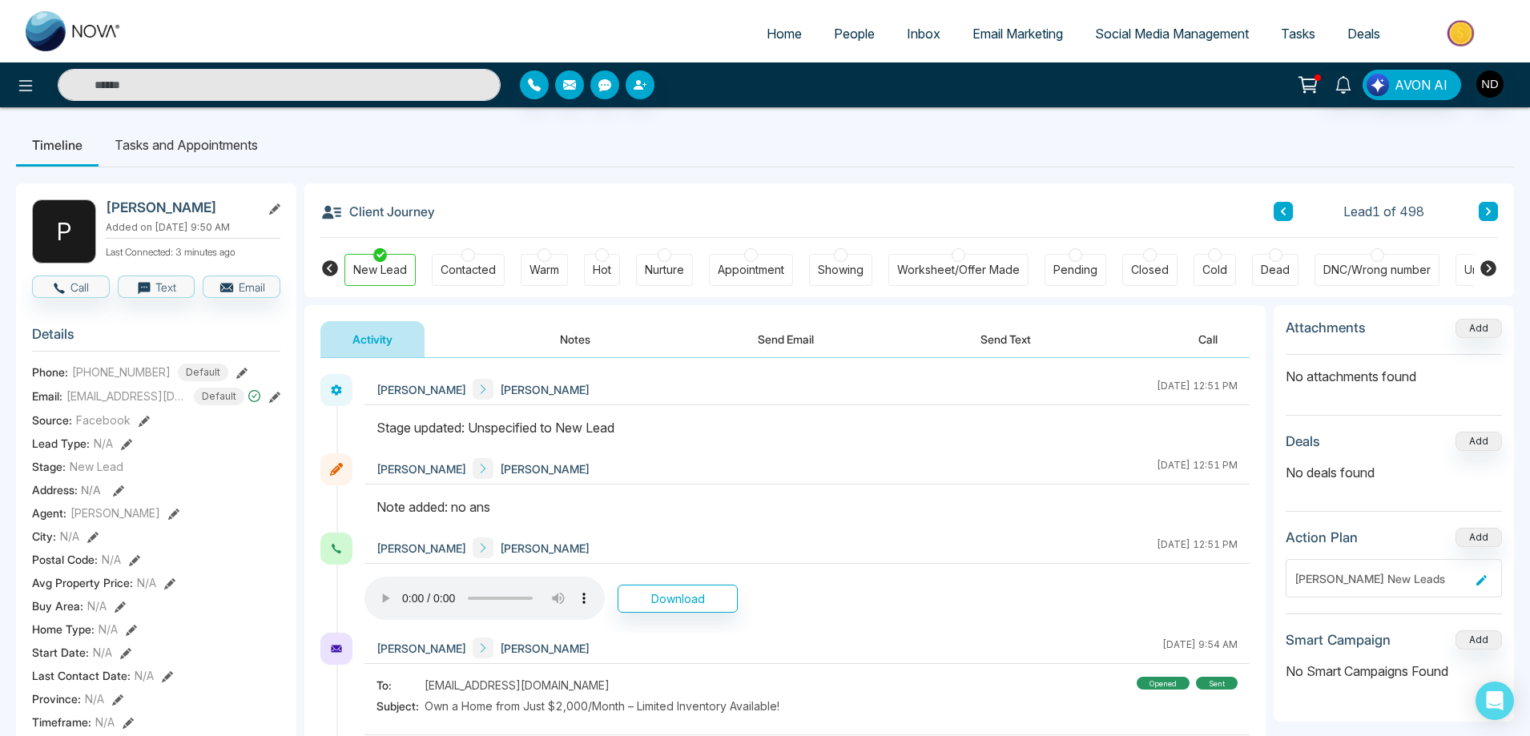
click at [1487, 210] on icon at bounding box center [1488, 211] width 5 height 8
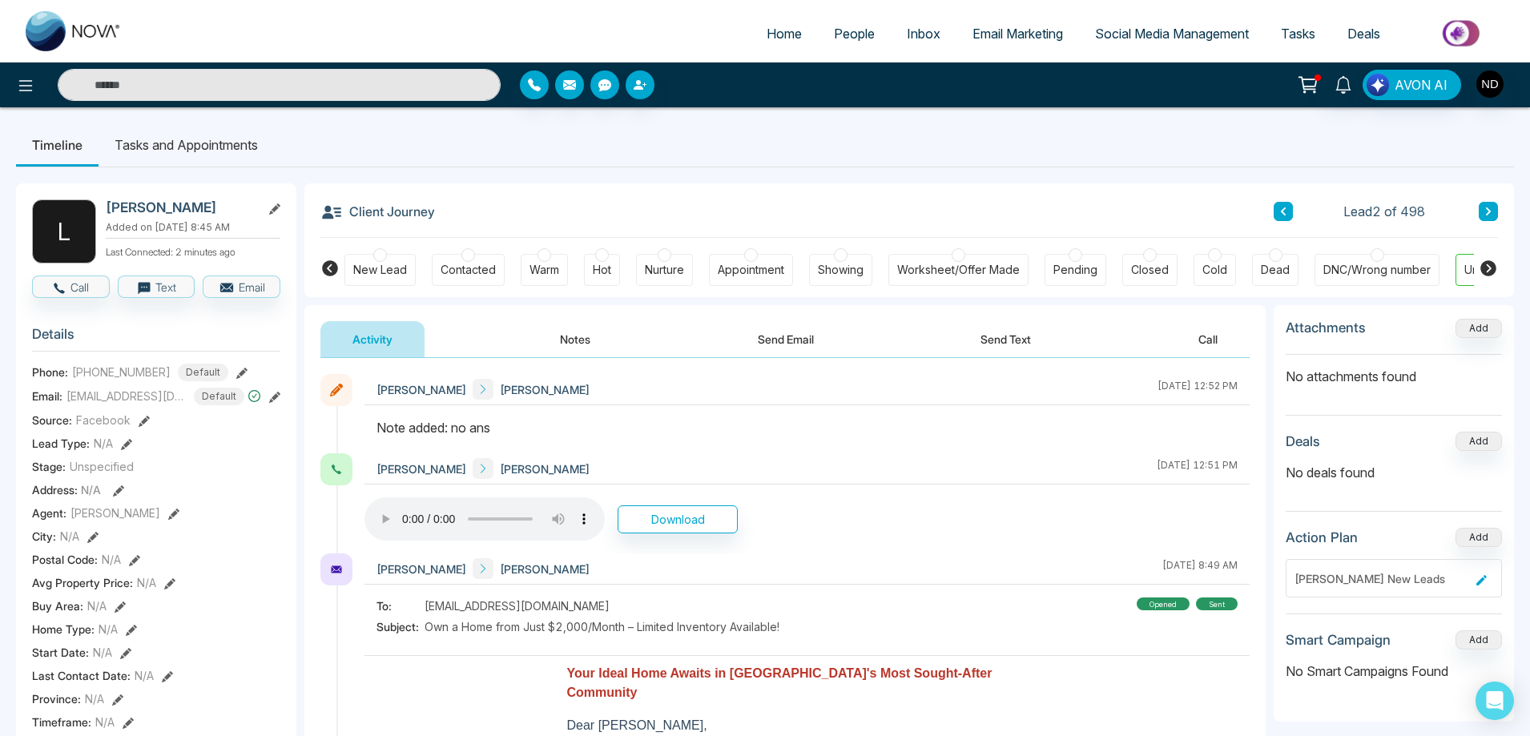
click at [389, 270] on div "New Lead" at bounding box center [380, 270] width 54 height 16
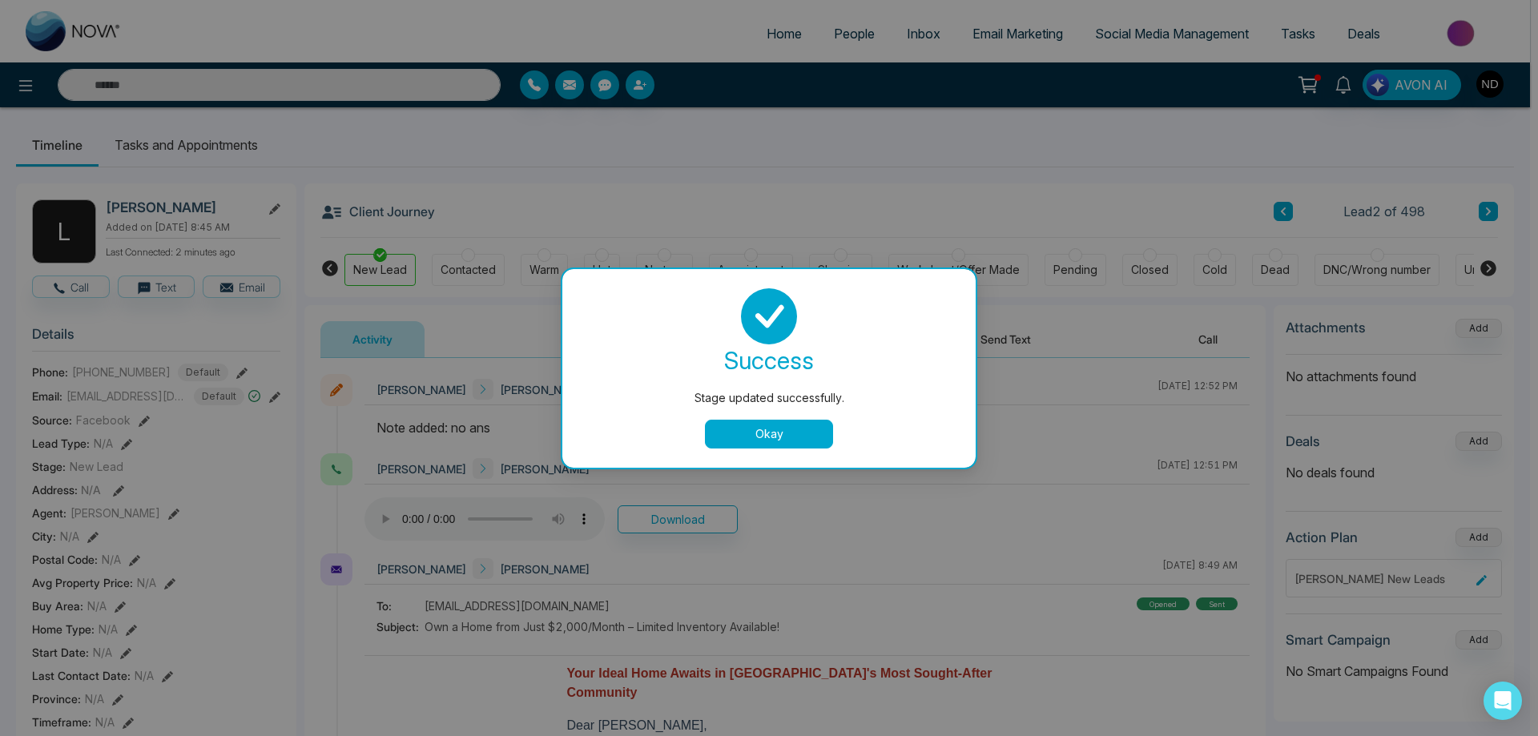
click at [790, 436] on button "Okay" at bounding box center [769, 434] width 128 height 29
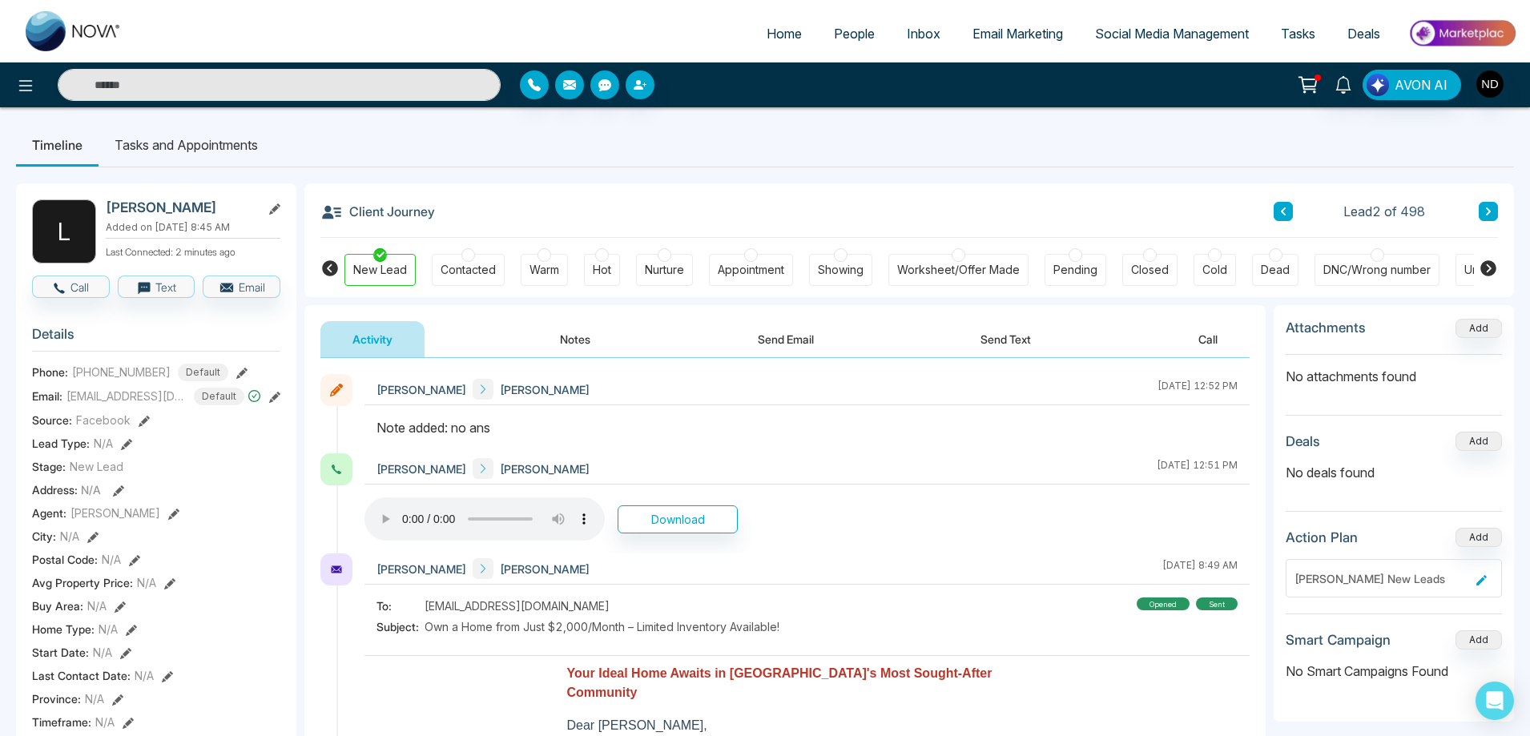
click at [1492, 208] on button at bounding box center [1487, 211] width 19 height 19
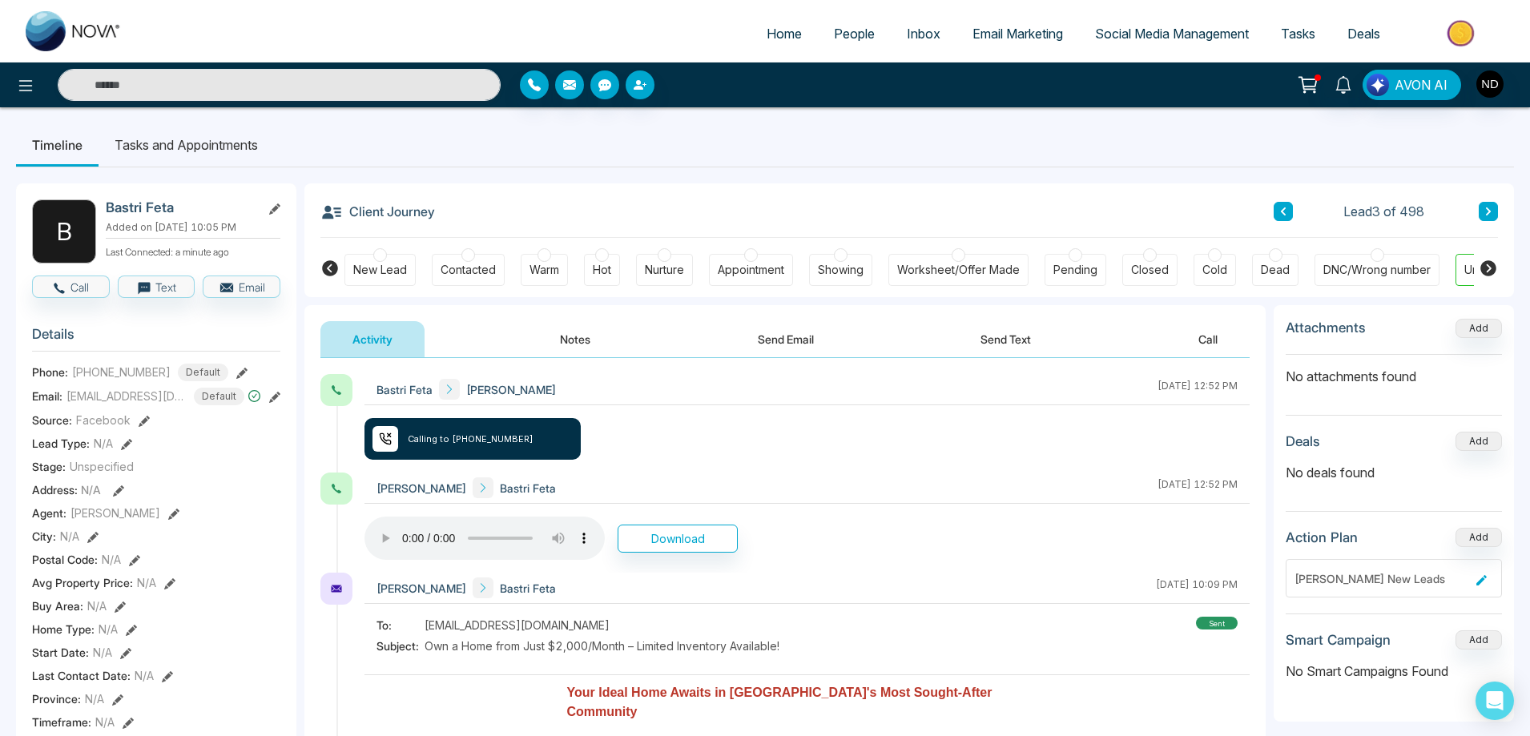
click at [863, 452] on div "Bastri [PERSON_NAME] [DATE] 12:52 PM Calling to [PHONE_NUMBER]" at bounding box center [806, 423] width 885 height 99
click at [1490, 210] on icon at bounding box center [1488, 212] width 8 height 10
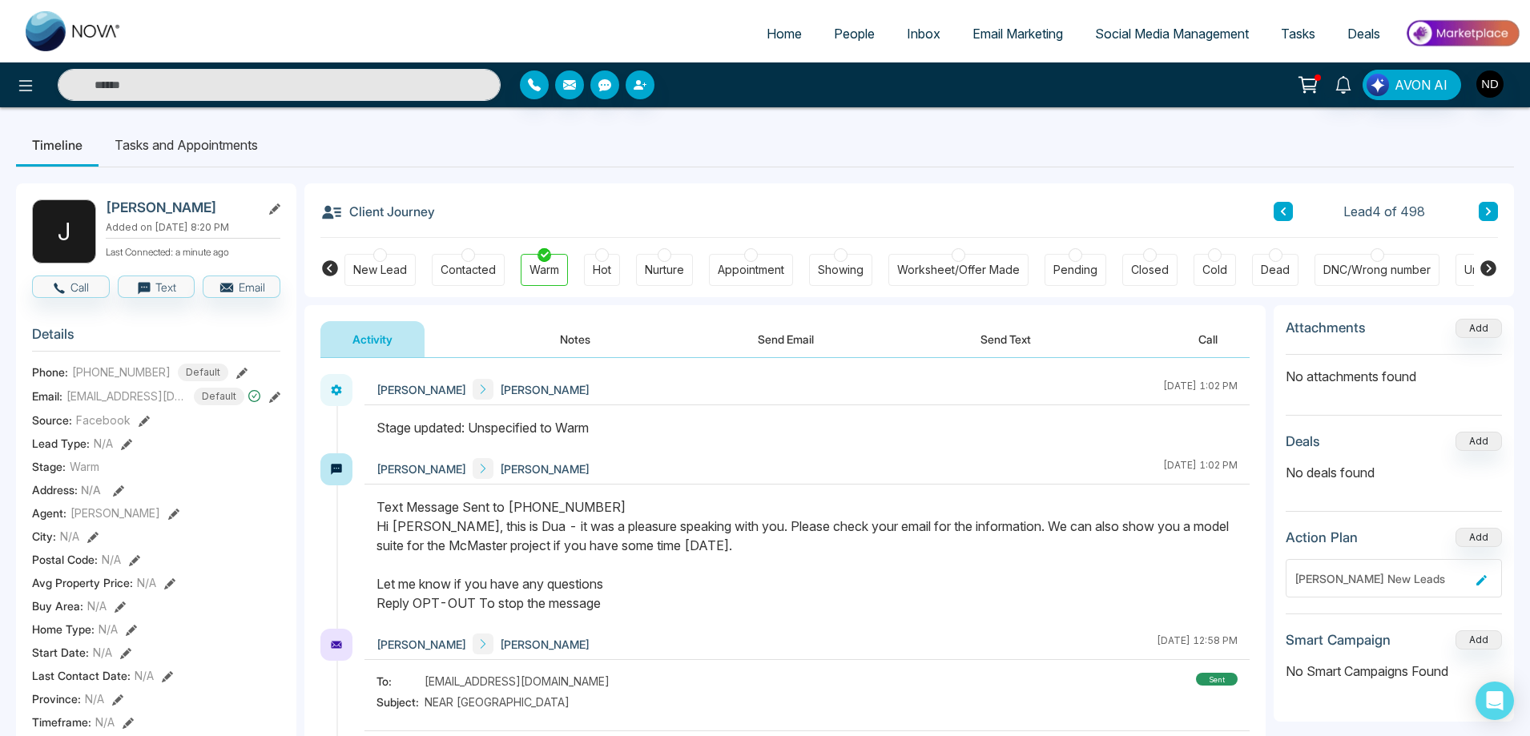
click at [1285, 211] on icon at bounding box center [1283, 212] width 8 height 10
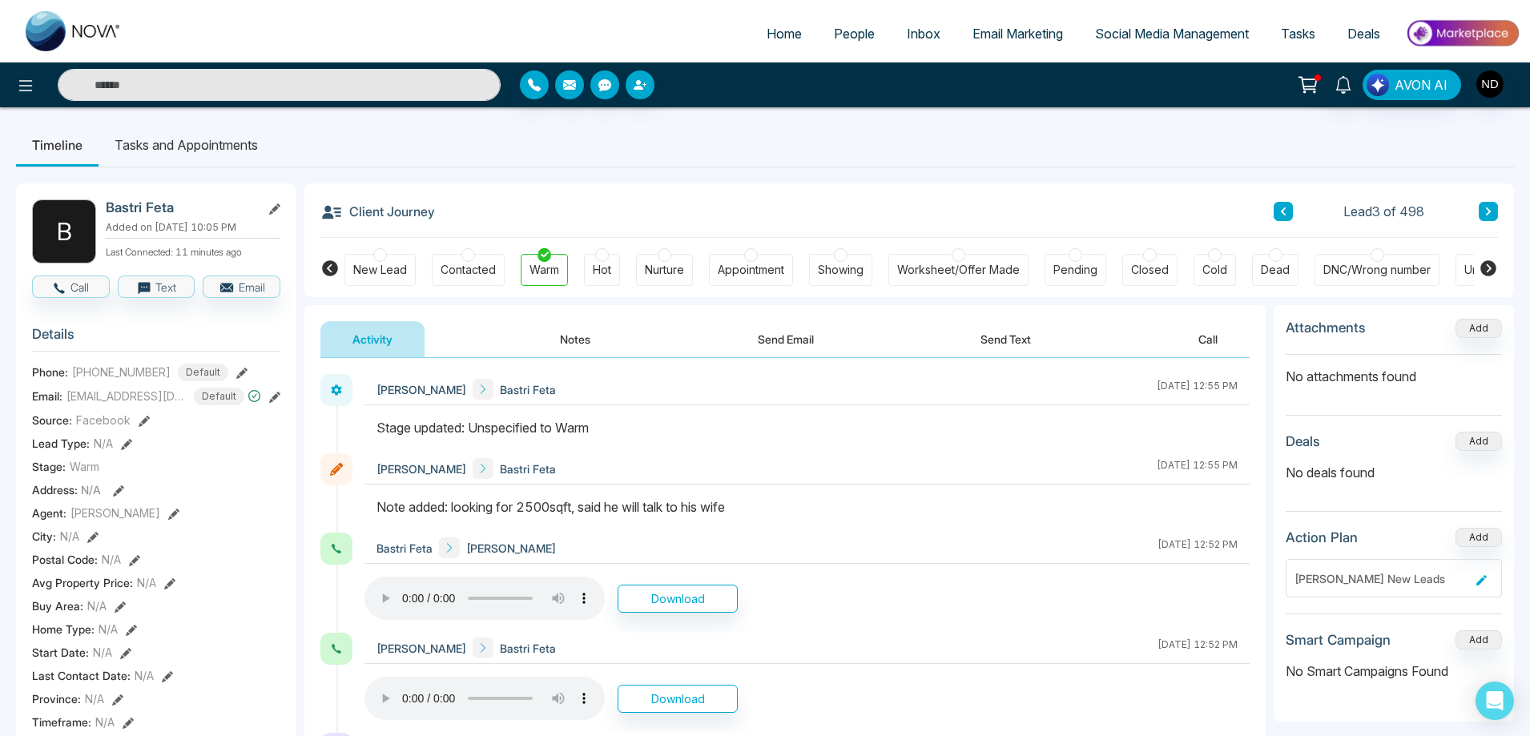
click at [1287, 209] on button at bounding box center [1282, 211] width 19 height 19
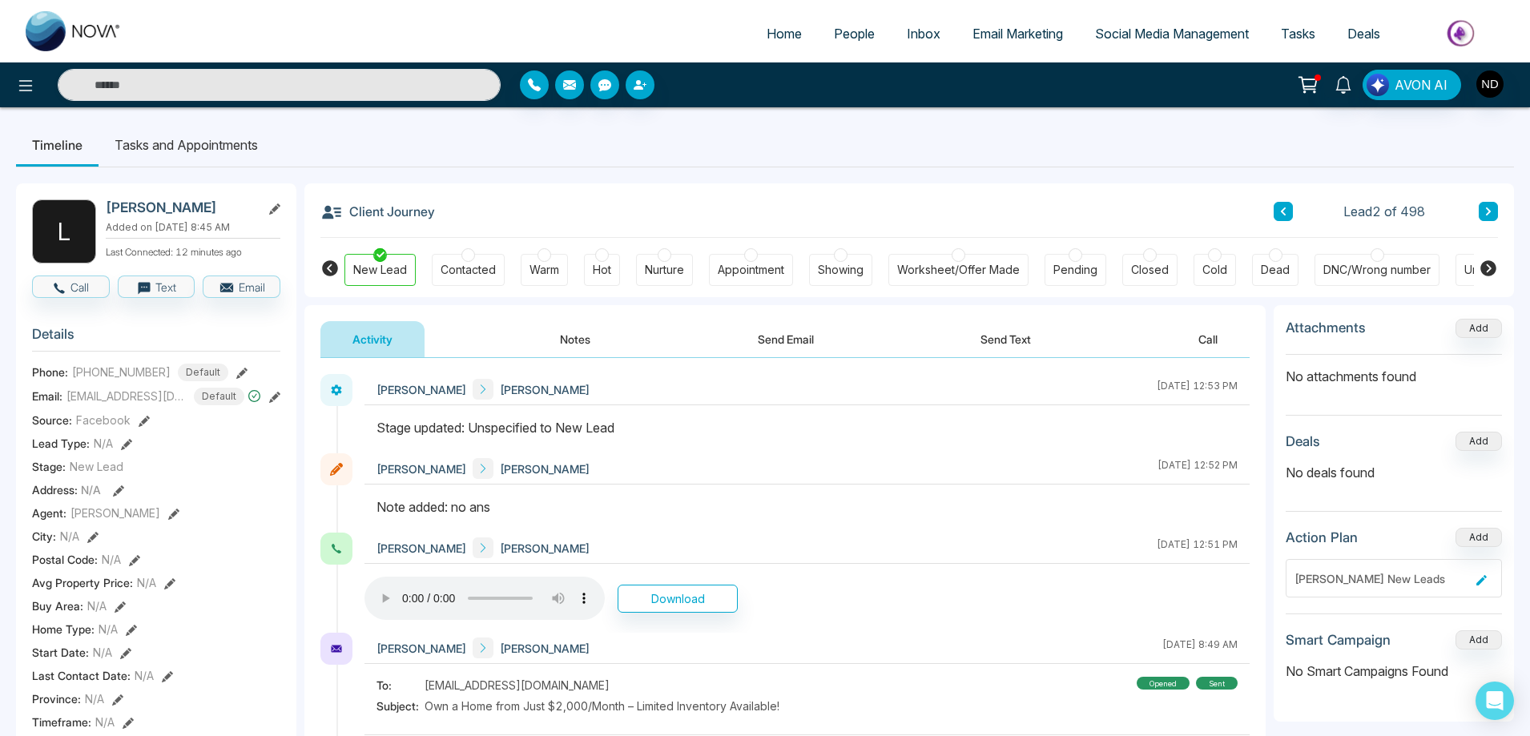
click at [1495, 206] on button at bounding box center [1487, 211] width 19 height 19
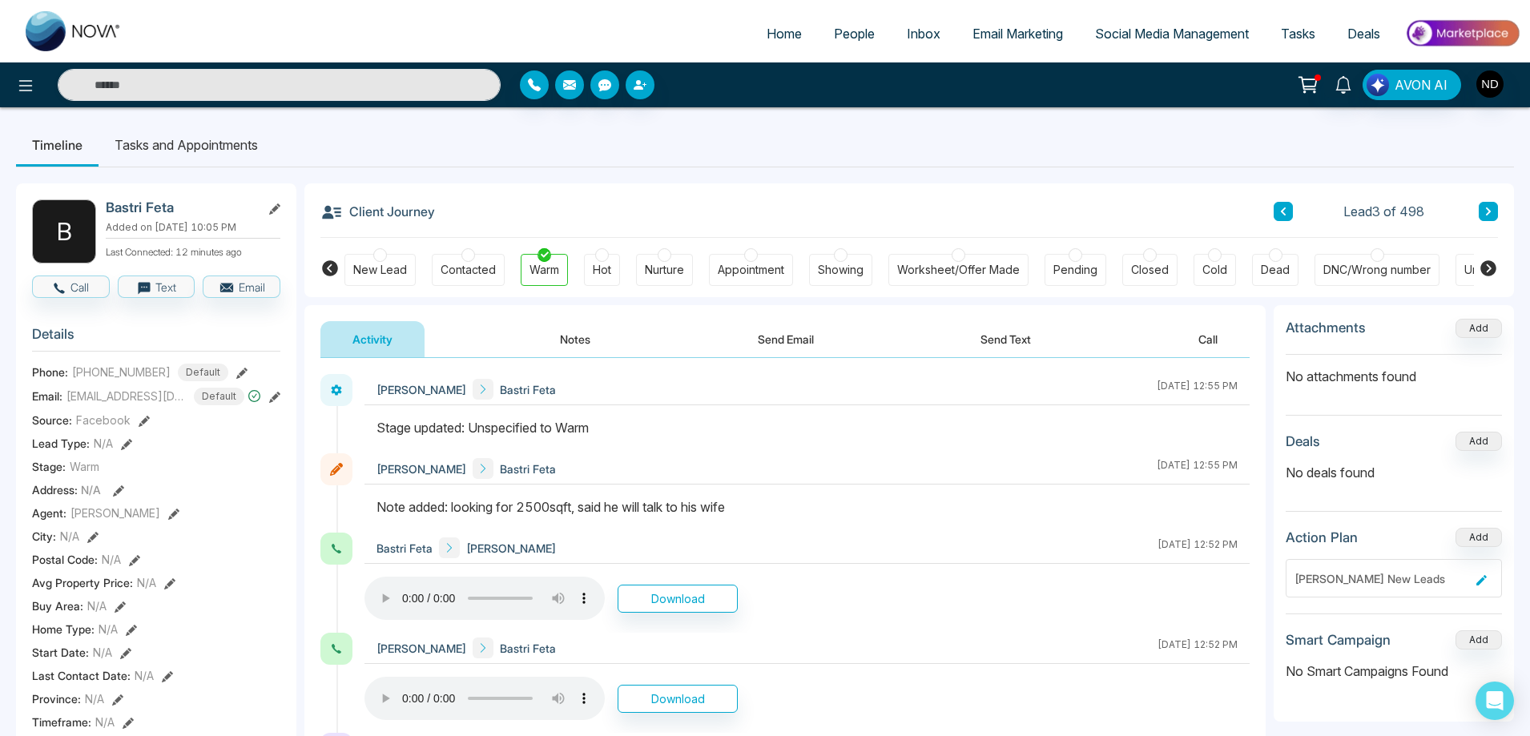
click at [1490, 215] on icon at bounding box center [1488, 212] width 8 height 10
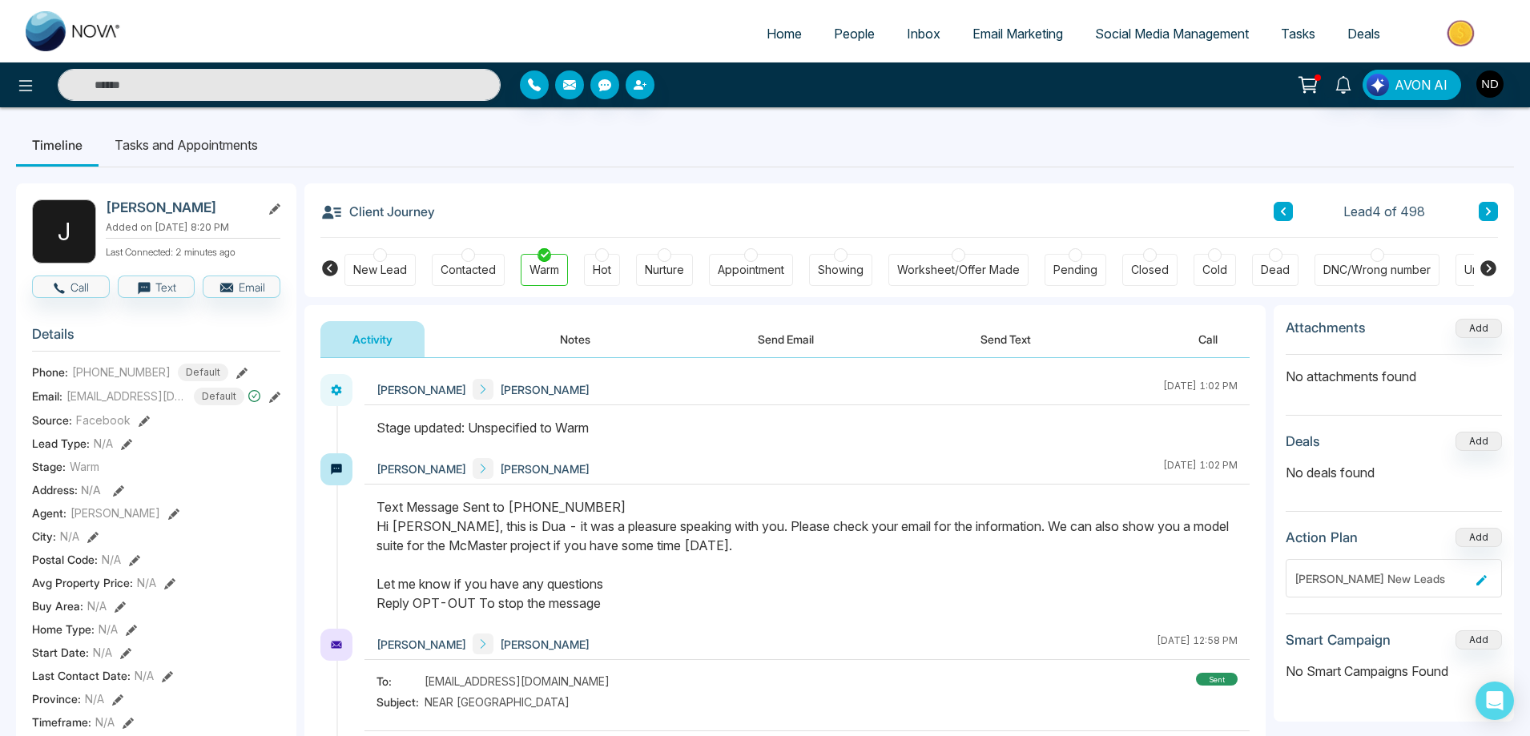
click at [1492, 208] on button at bounding box center [1487, 211] width 19 height 19
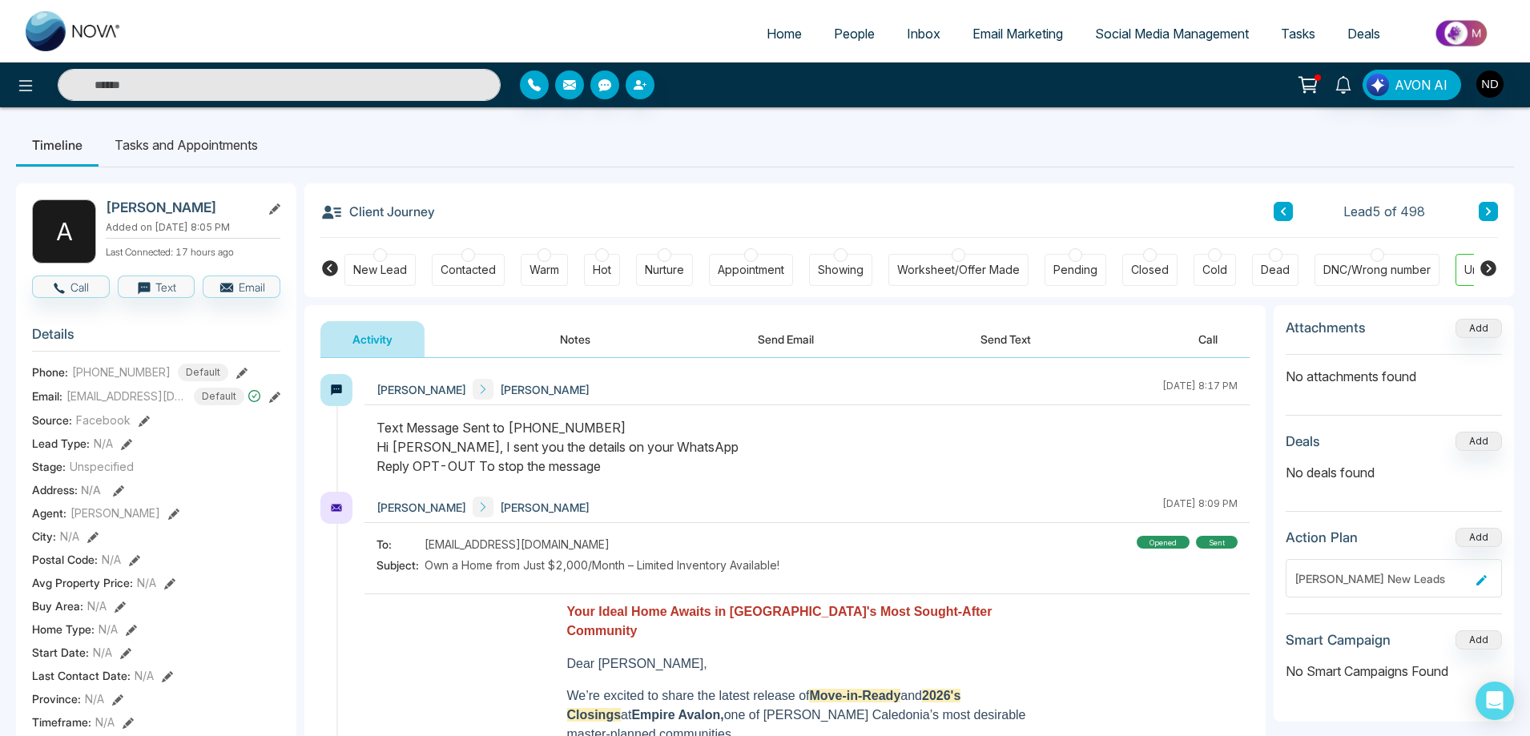
click at [1494, 215] on button at bounding box center [1487, 211] width 19 height 19
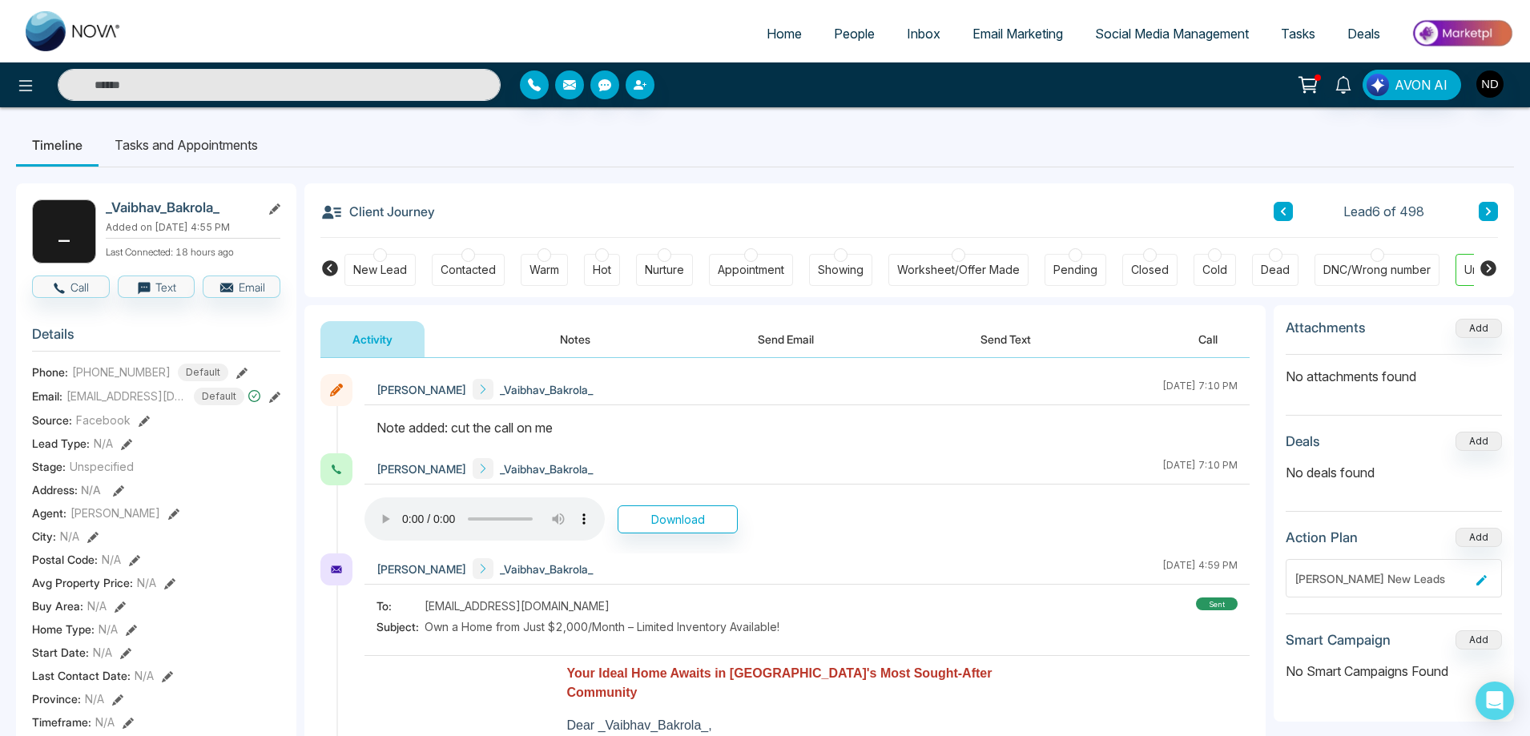
click at [1485, 207] on icon at bounding box center [1488, 212] width 8 height 10
click at [1277, 206] on button at bounding box center [1282, 211] width 19 height 19
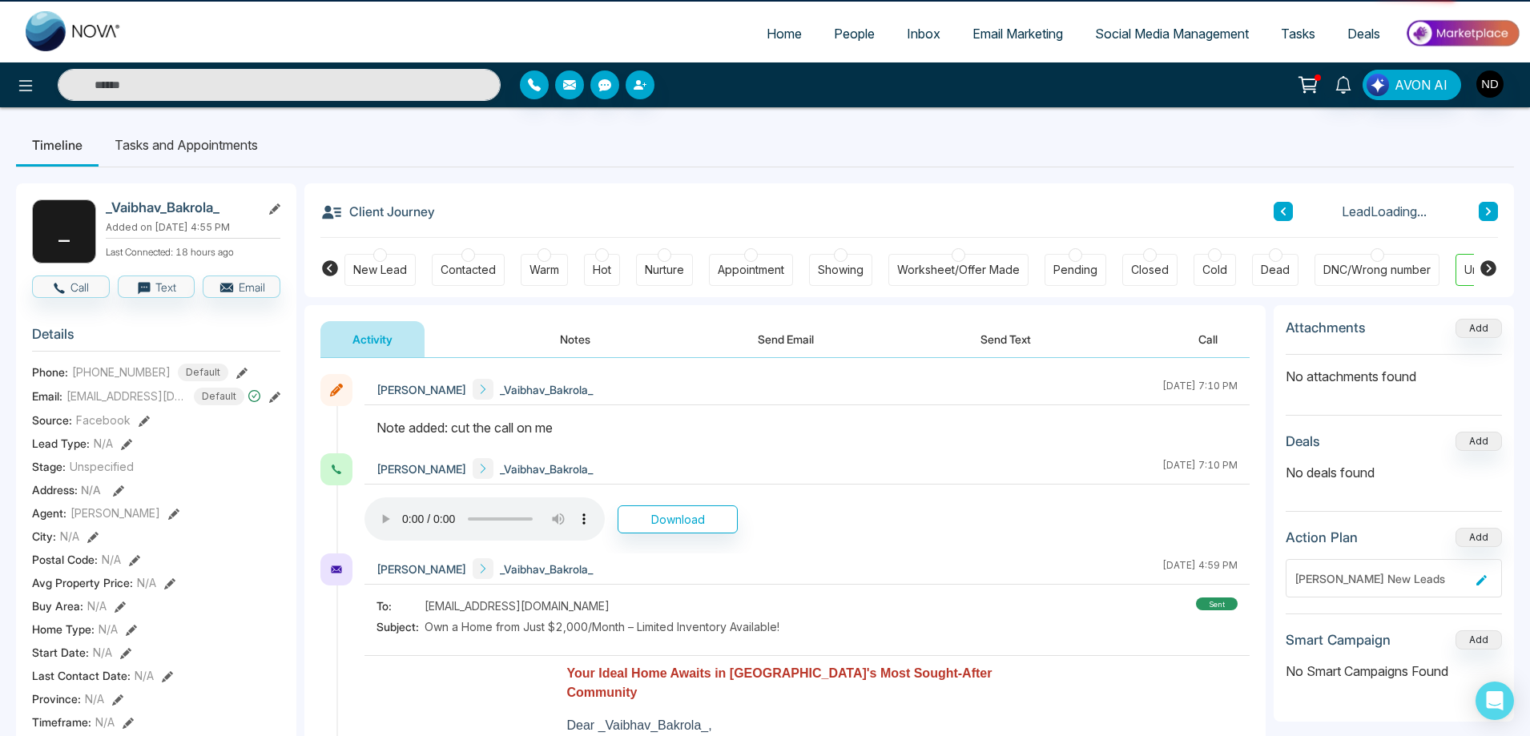
click at [1277, 206] on button at bounding box center [1282, 211] width 19 height 19
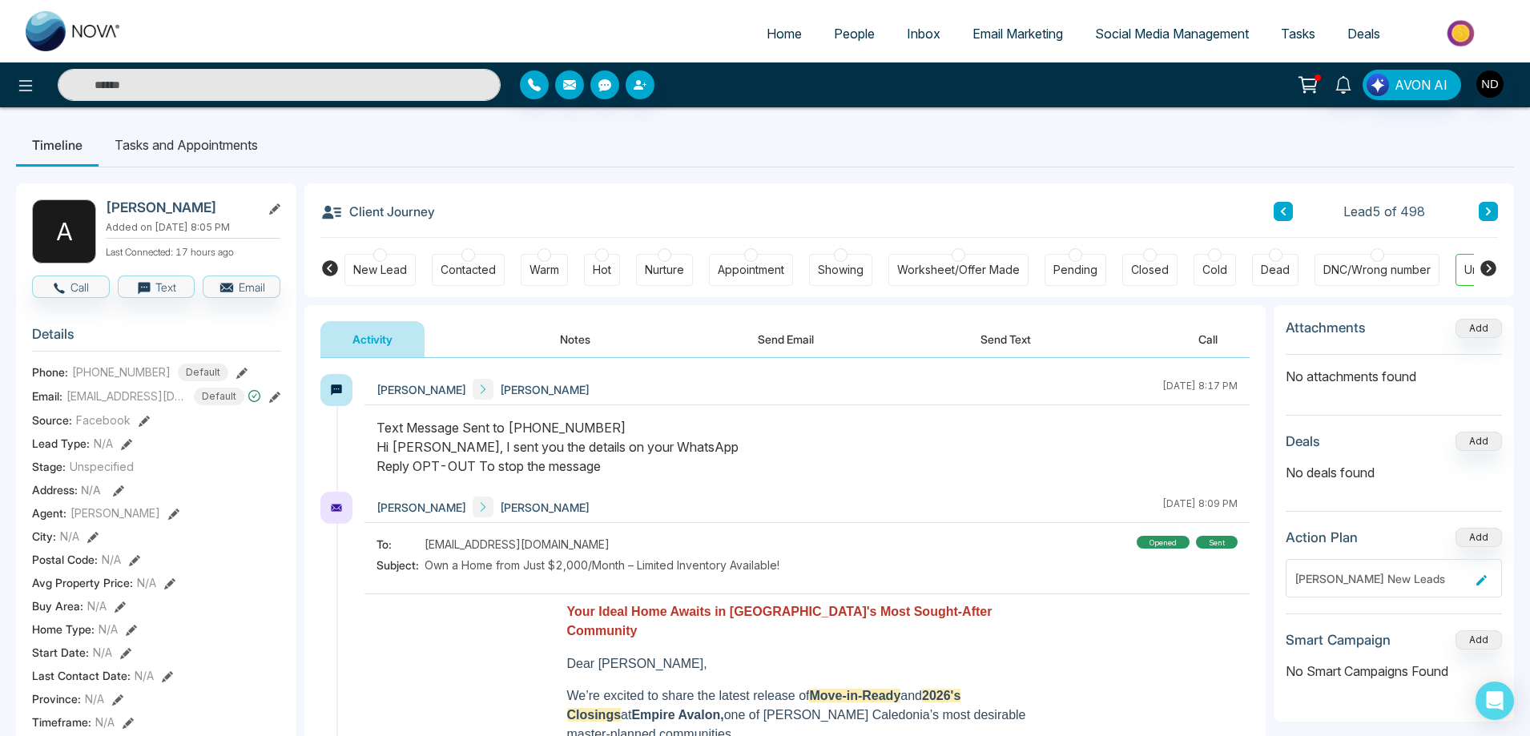
click at [1277, 206] on button at bounding box center [1282, 211] width 19 height 19
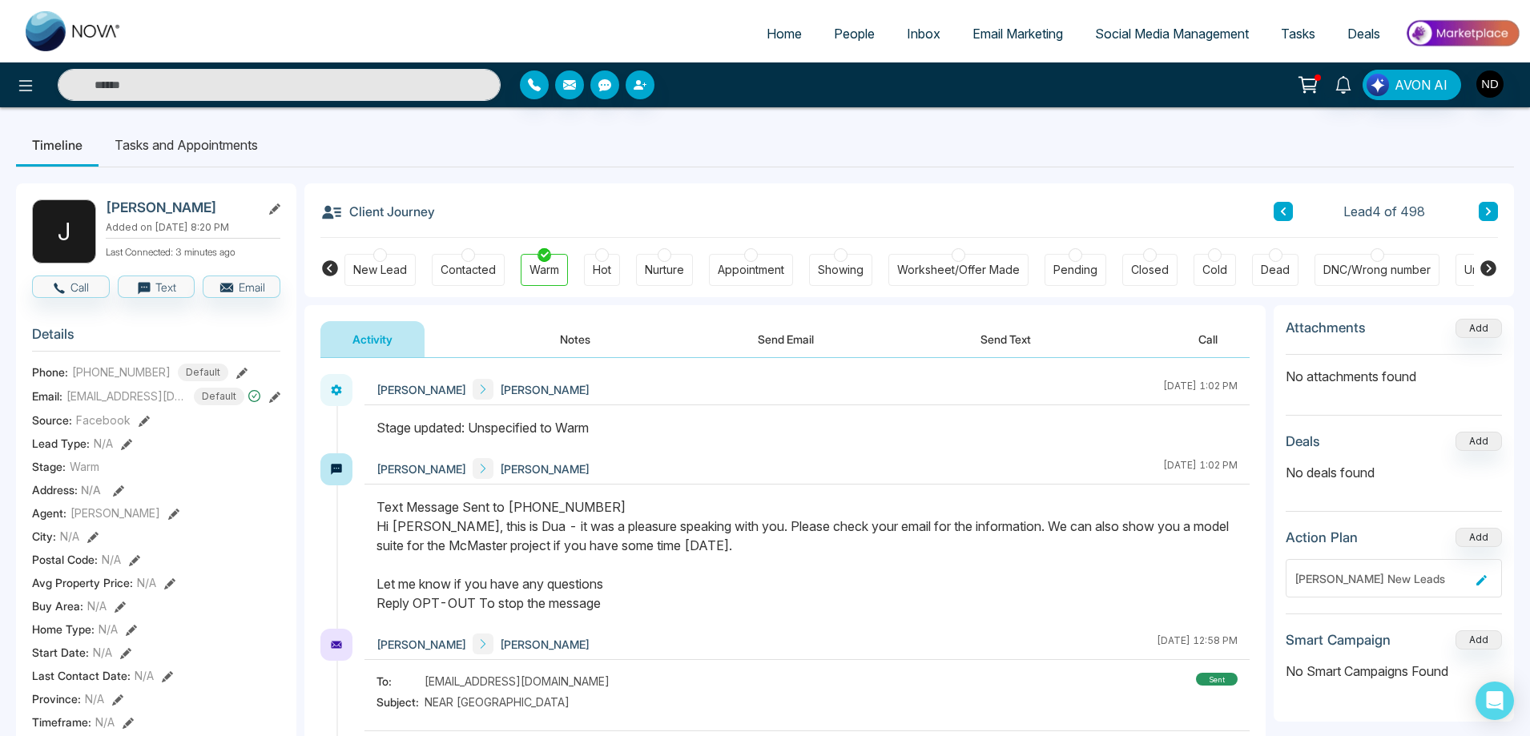
click at [1490, 211] on icon at bounding box center [1488, 211] width 5 height 8
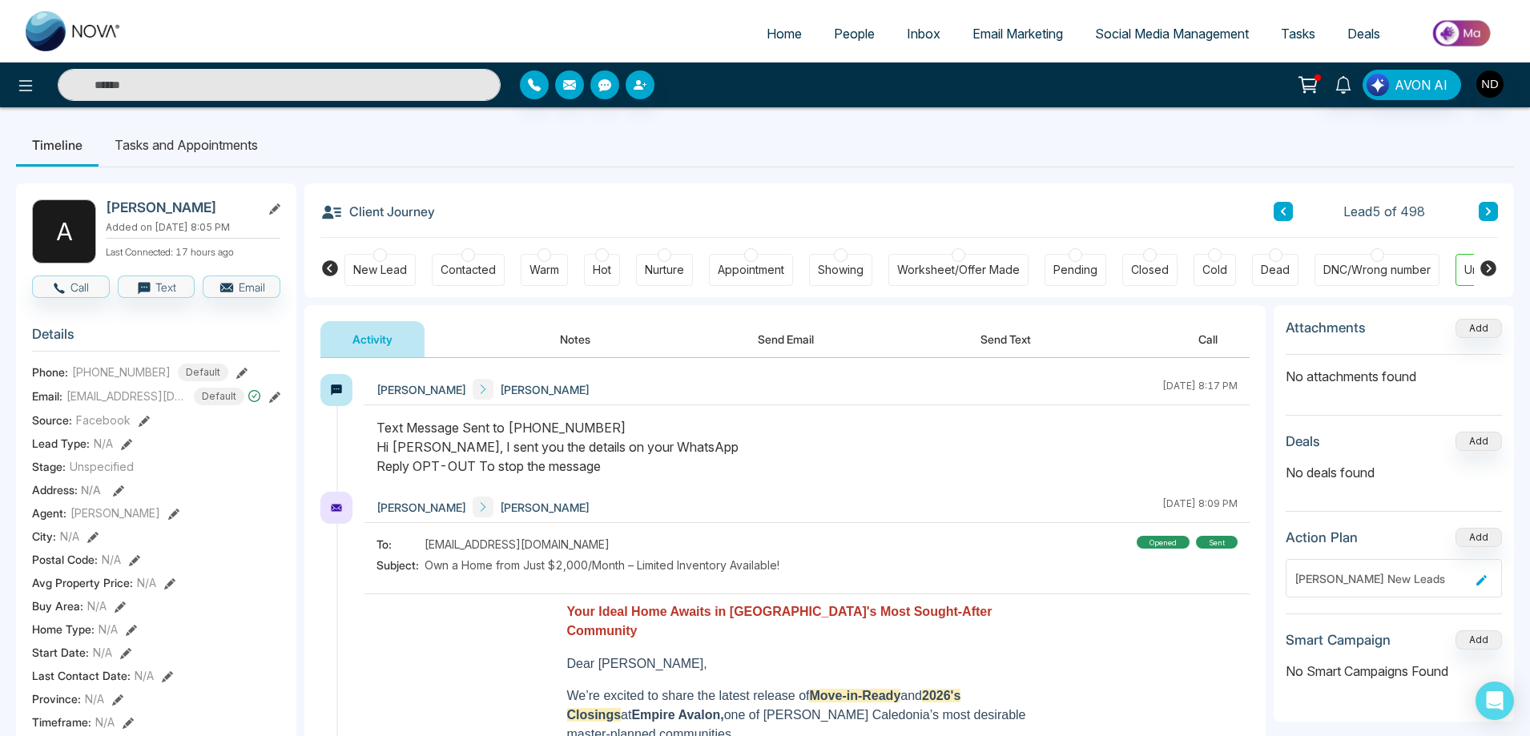
click at [485, 258] on div "Contacted" at bounding box center [468, 270] width 73 height 32
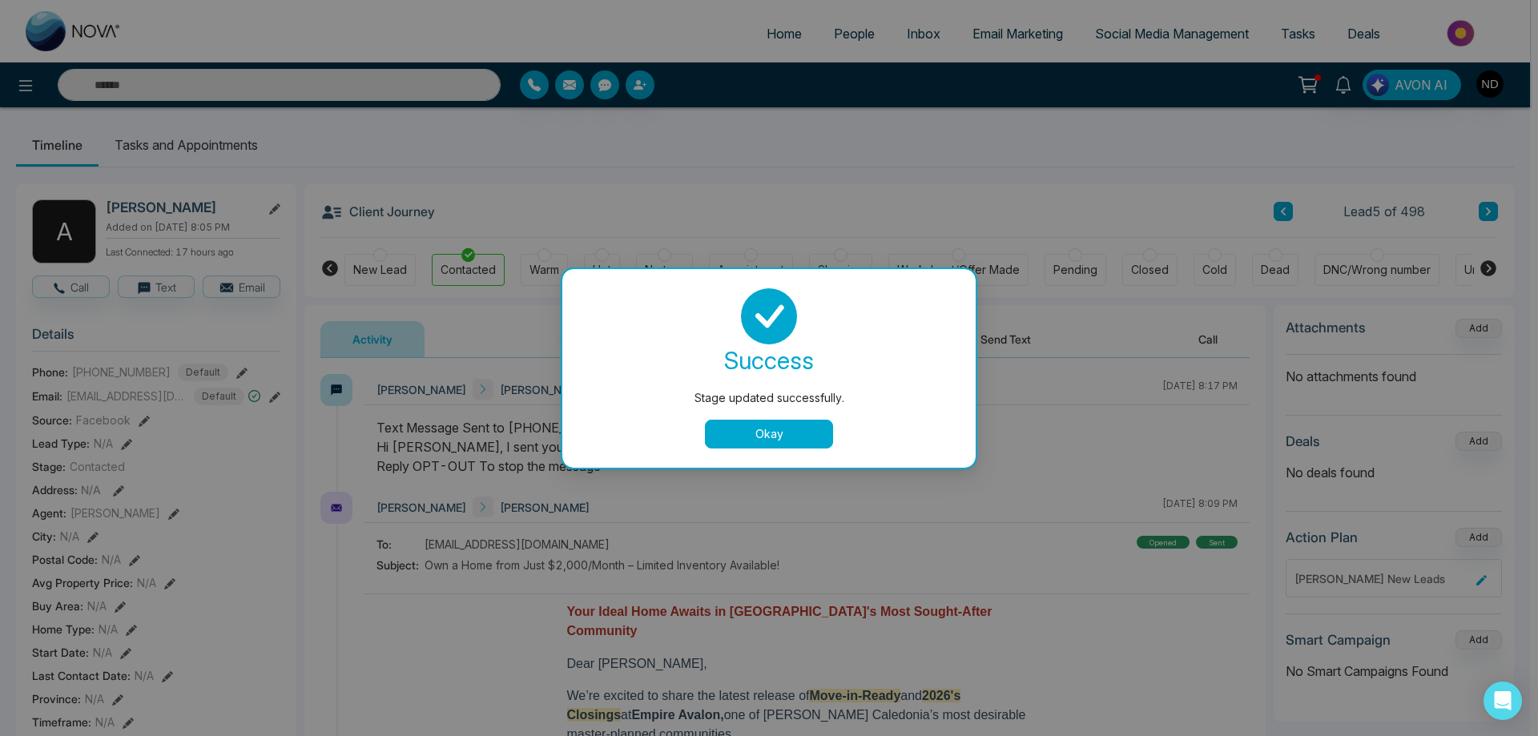
click at [762, 431] on button "Okay" at bounding box center [769, 434] width 128 height 29
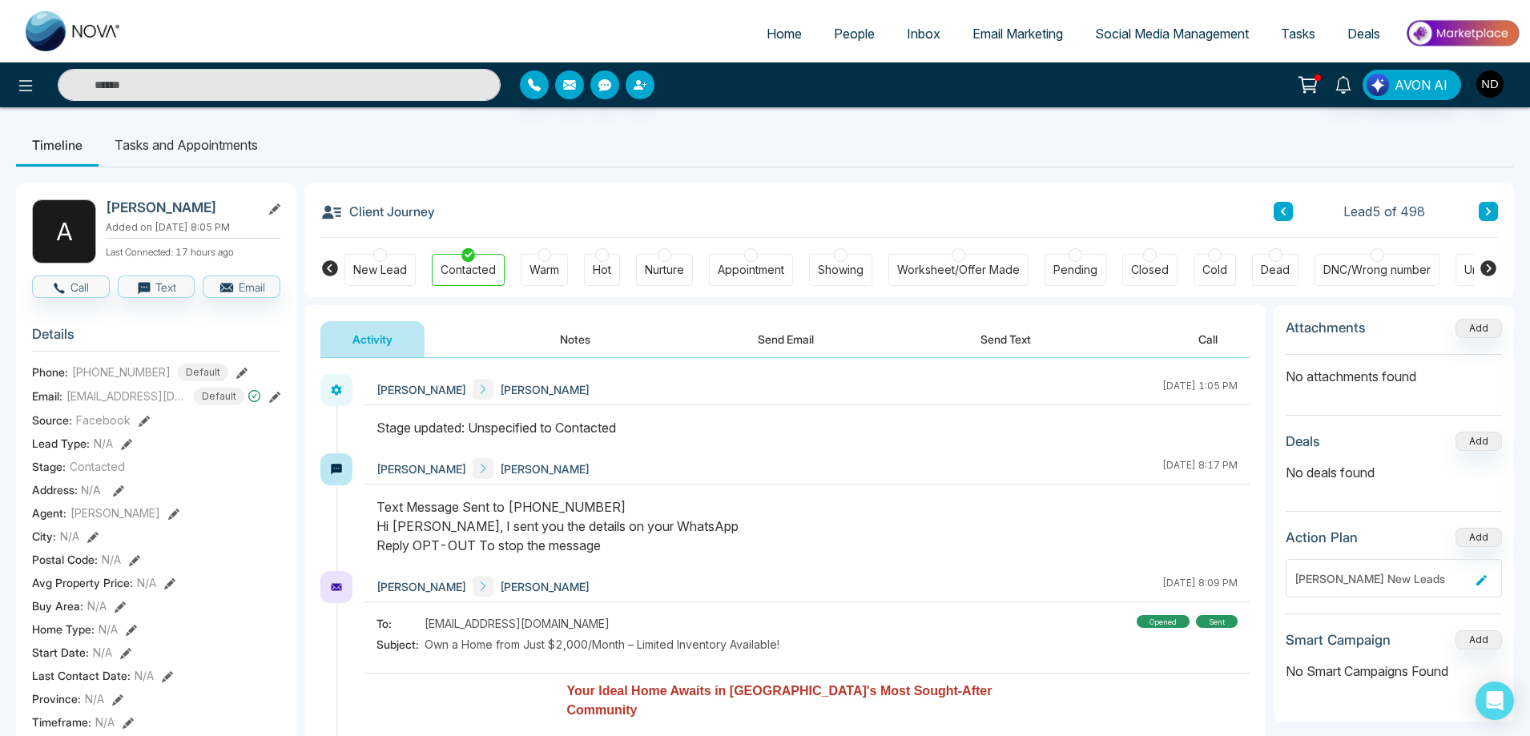
click at [1276, 208] on button at bounding box center [1282, 211] width 19 height 19
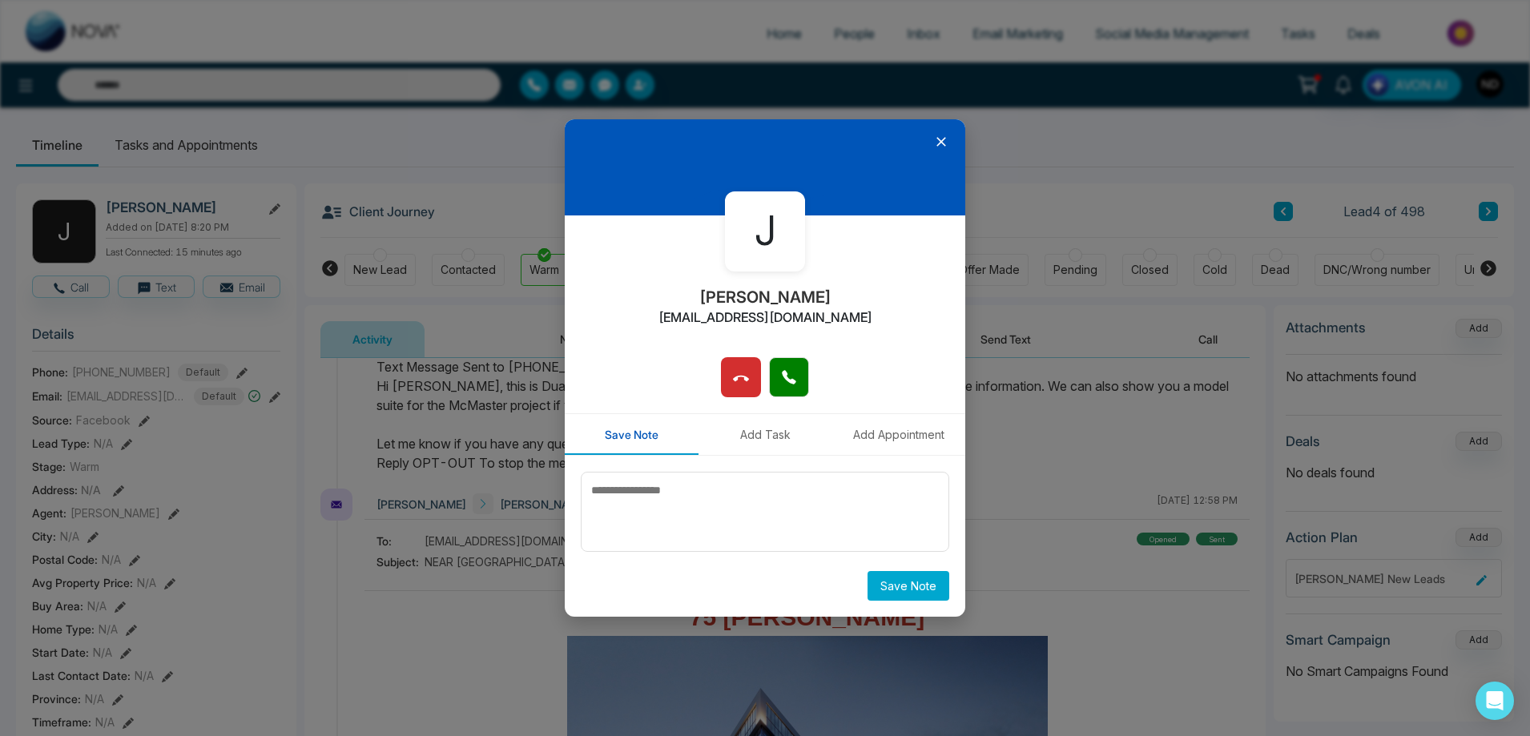
click at [943, 142] on icon at bounding box center [941, 142] width 16 height 16
